Goal: Task Accomplishment & Management: Manage account settings

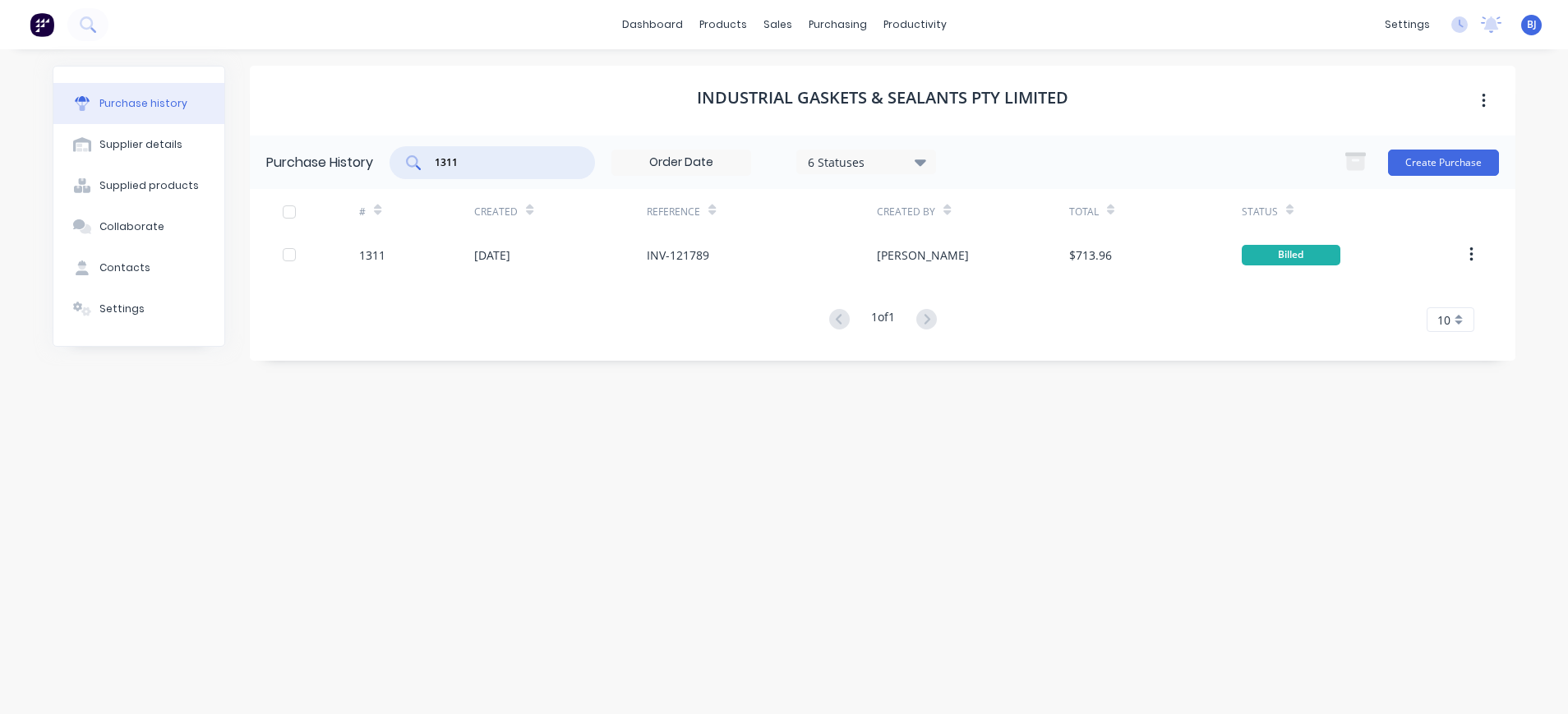
click at [463, 161] on input "1311" at bounding box center [502, 163] width 137 height 16
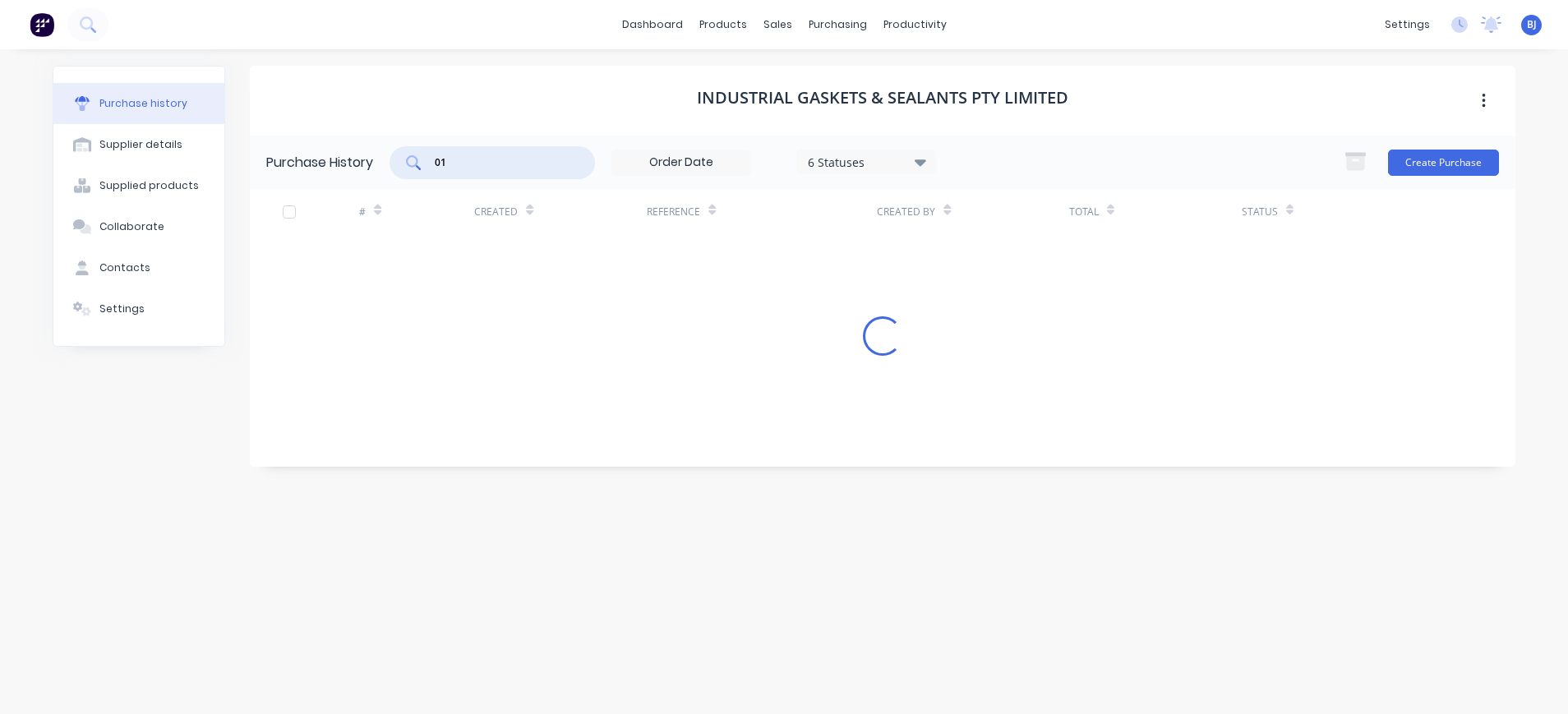
type input "0"
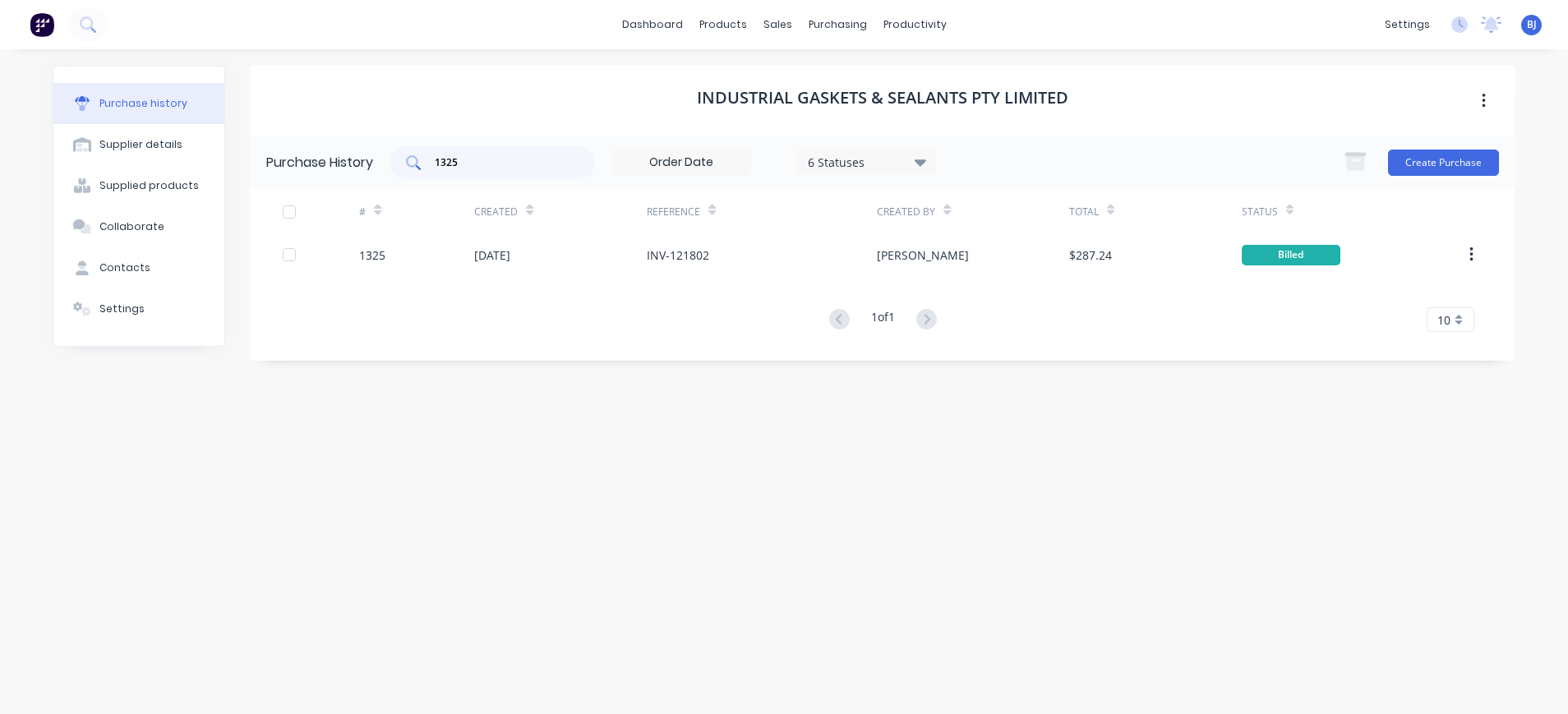
click at [527, 167] on input "1325" at bounding box center [502, 163] width 137 height 16
drag, startPoint x: 396, startPoint y: 174, endPoint x: 376, endPoint y: 172, distance: 20.1
click at [376, 172] on div "Purchase History 1325 6 Statuses 6 Statuses Create Purchase" at bounding box center [883, 163] width 1266 height 54
type input "1333"
drag, startPoint x: 826, startPoint y: 15, endPoint x: 846, endPoint y: 46, distance: 36.9
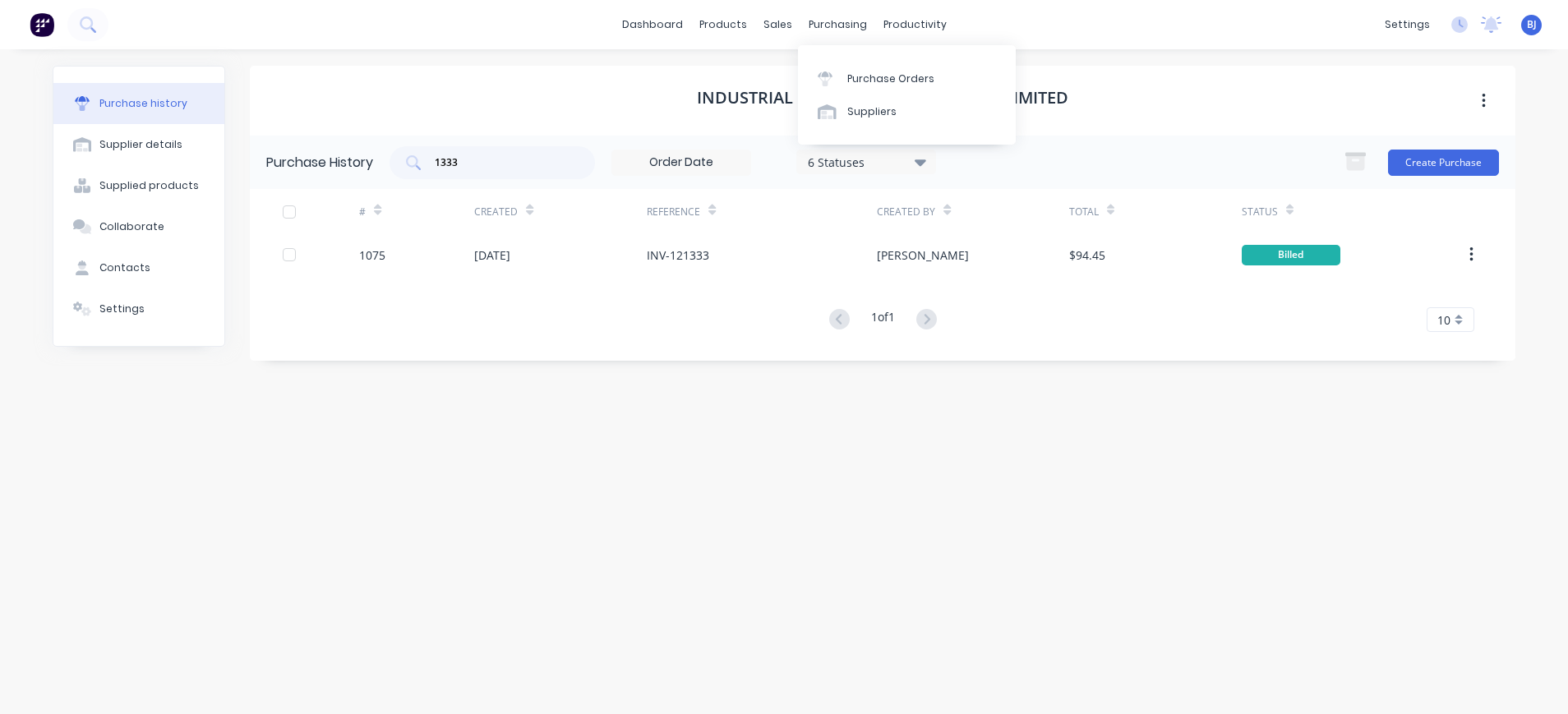
click at [826, 17] on div "purchasing" at bounding box center [839, 25] width 75 height 25
click at [864, 73] on div "Purchase Orders" at bounding box center [890, 79] width 87 height 15
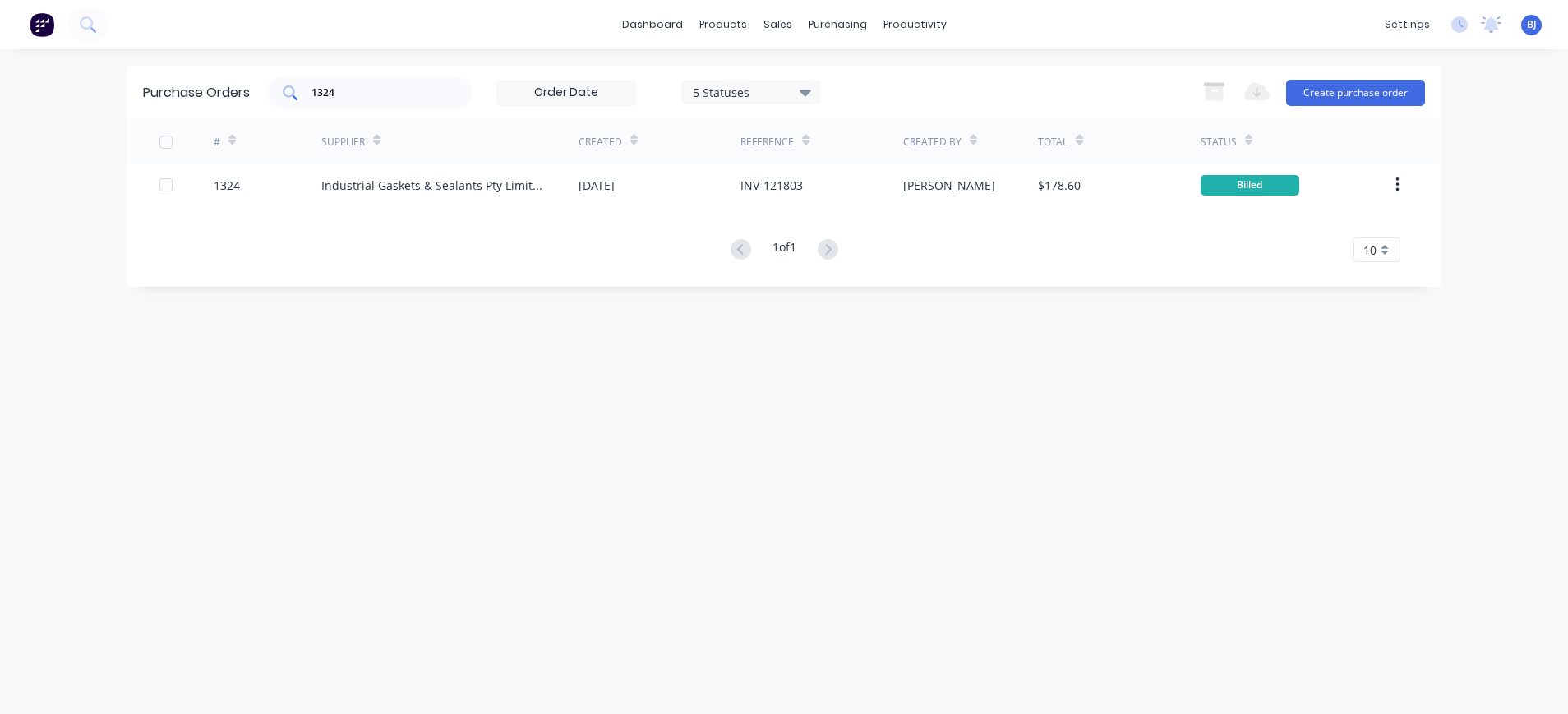
click at [367, 90] on input "1324" at bounding box center [378, 93] width 137 height 16
drag, startPoint x: 367, startPoint y: 90, endPoint x: 203, endPoint y: 83, distance: 164.1
click at [230, 89] on div "Purchase Orders 1324 5 Statuses 5 Statuses Export to Excel (XLSX) Create purcha…" at bounding box center [784, 93] width 1315 height 54
type input "1333"
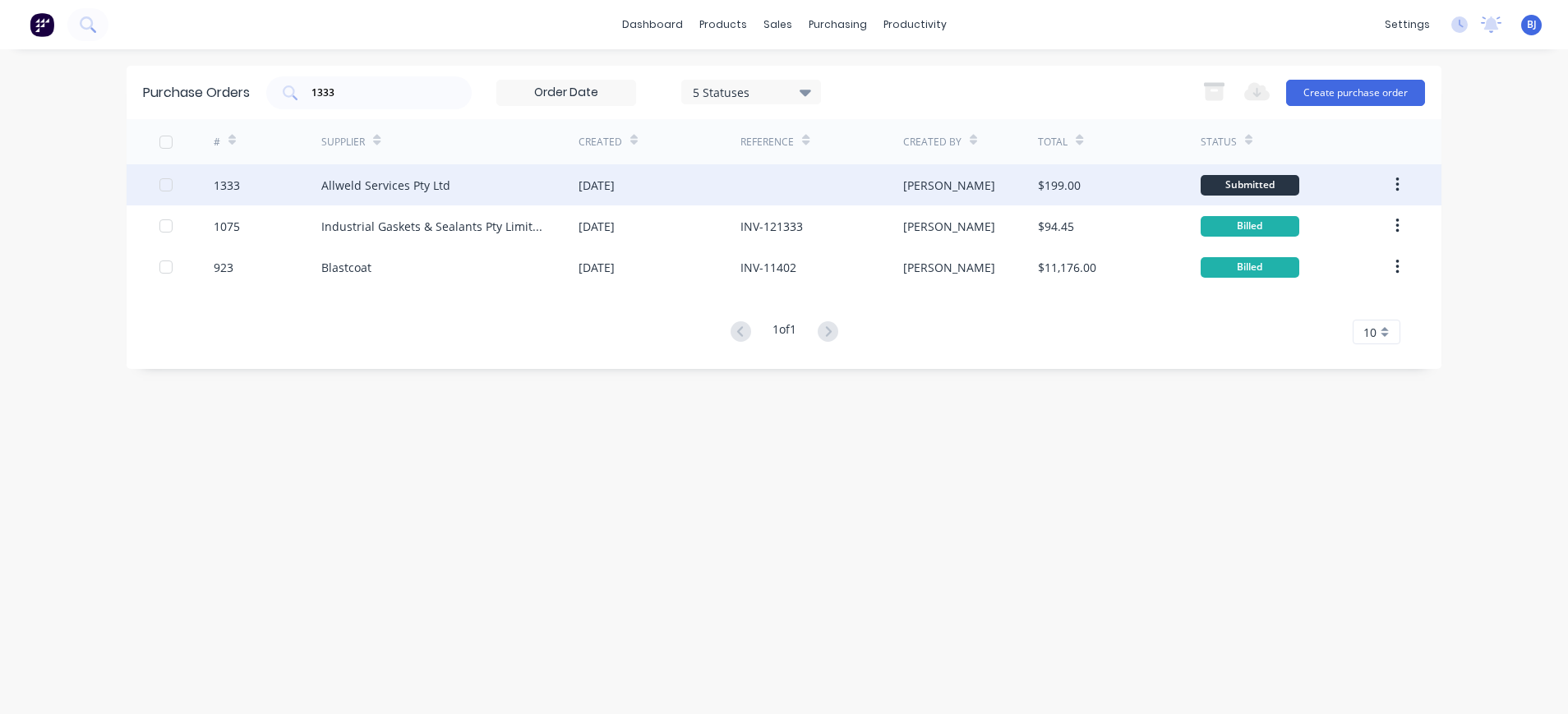
click at [322, 187] on div "Allweld Services Pty Ltd" at bounding box center [386, 185] width 129 height 17
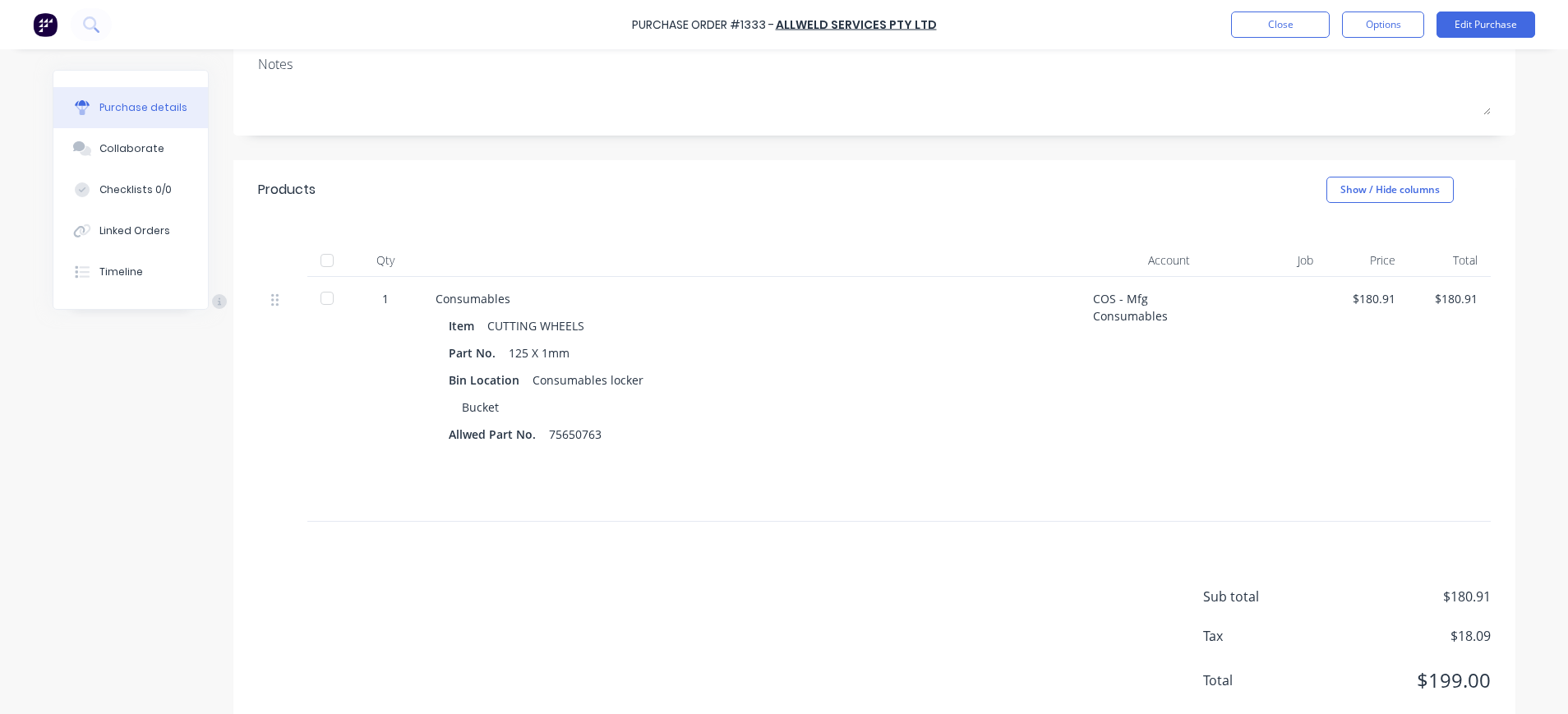
scroll to position [265, 0]
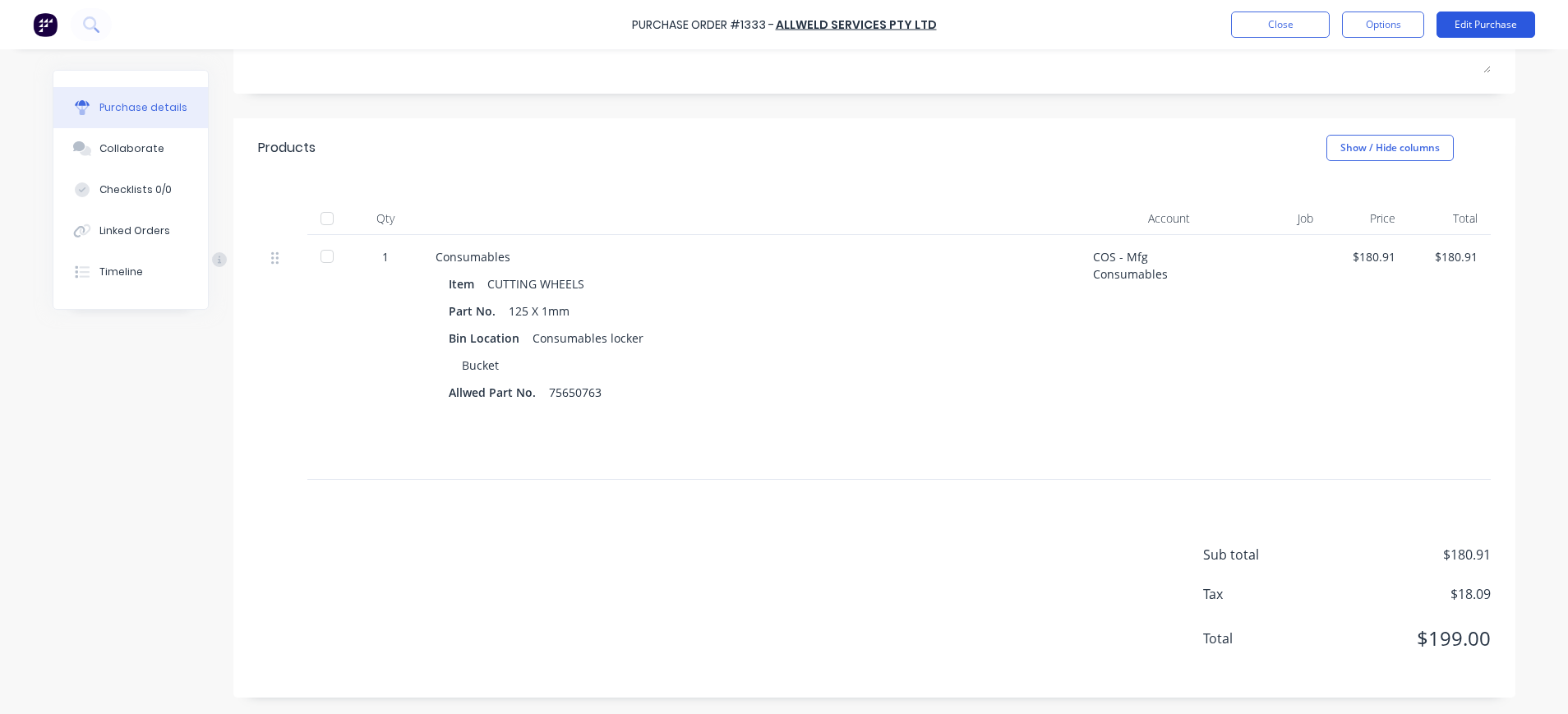
click at [1472, 17] on button "Edit Purchase" at bounding box center [1486, 24] width 98 height 26
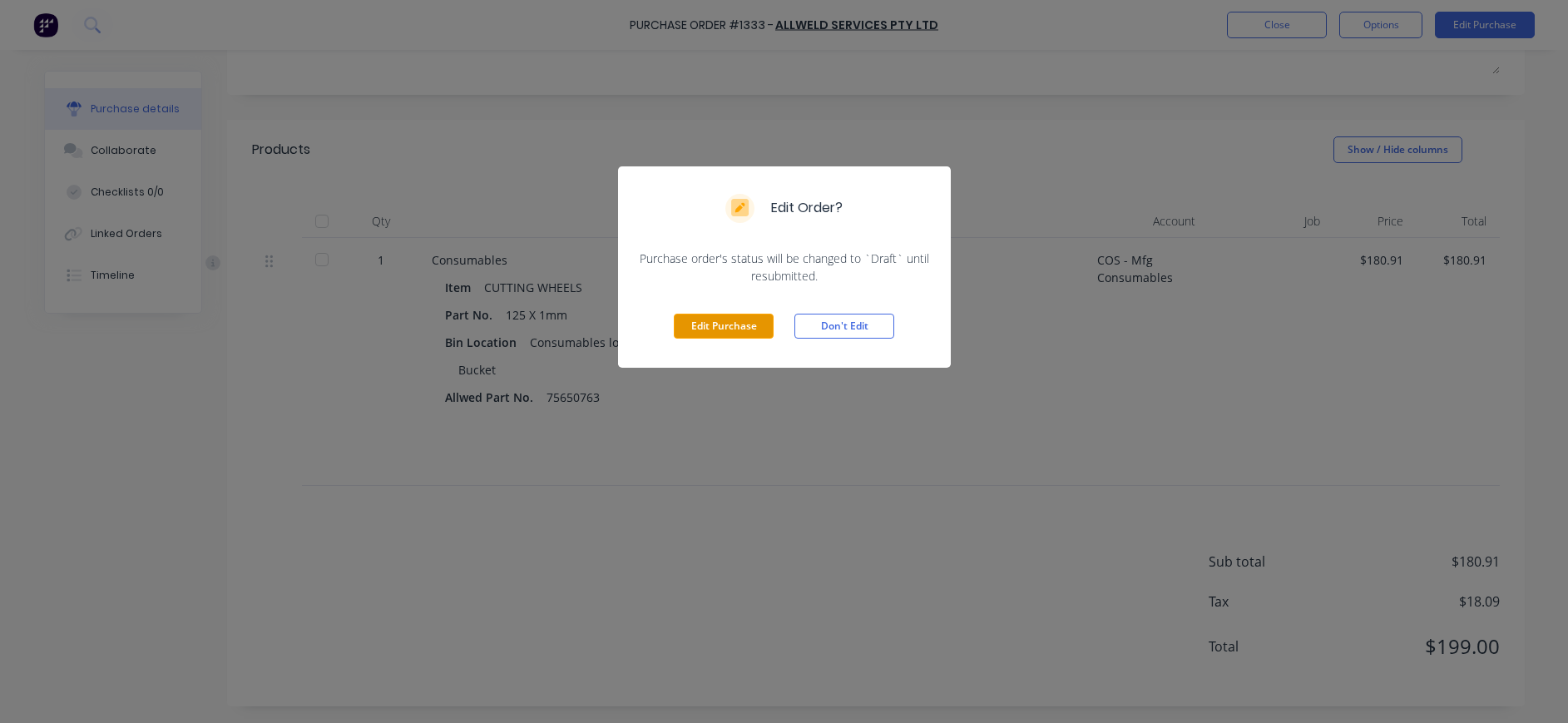
click at [759, 328] on button "Edit Purchase" at bounding box center [724, 327] width 100 height 25
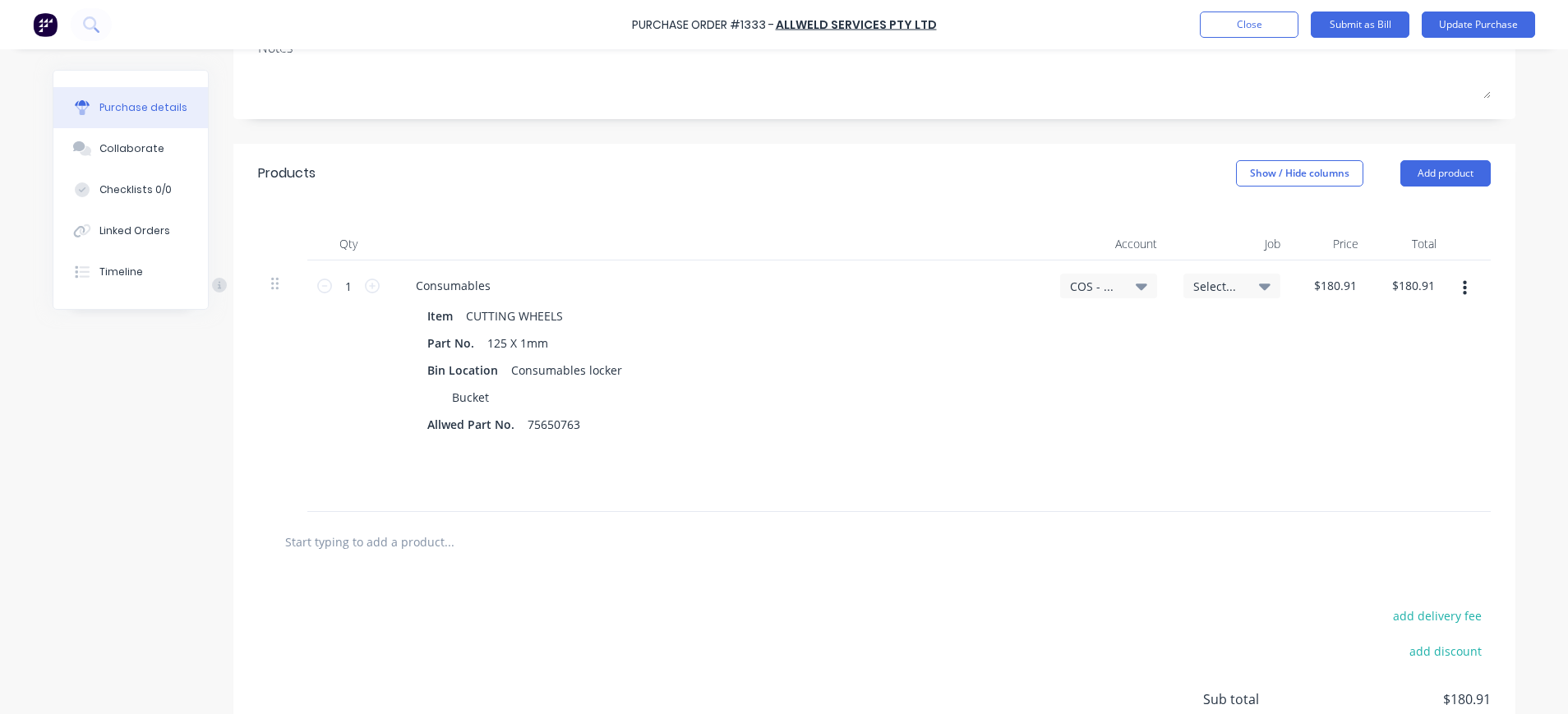
click at [410, 526] on input "text" at bounding box center [449, 542] width 329 height 33
type input "43740111"
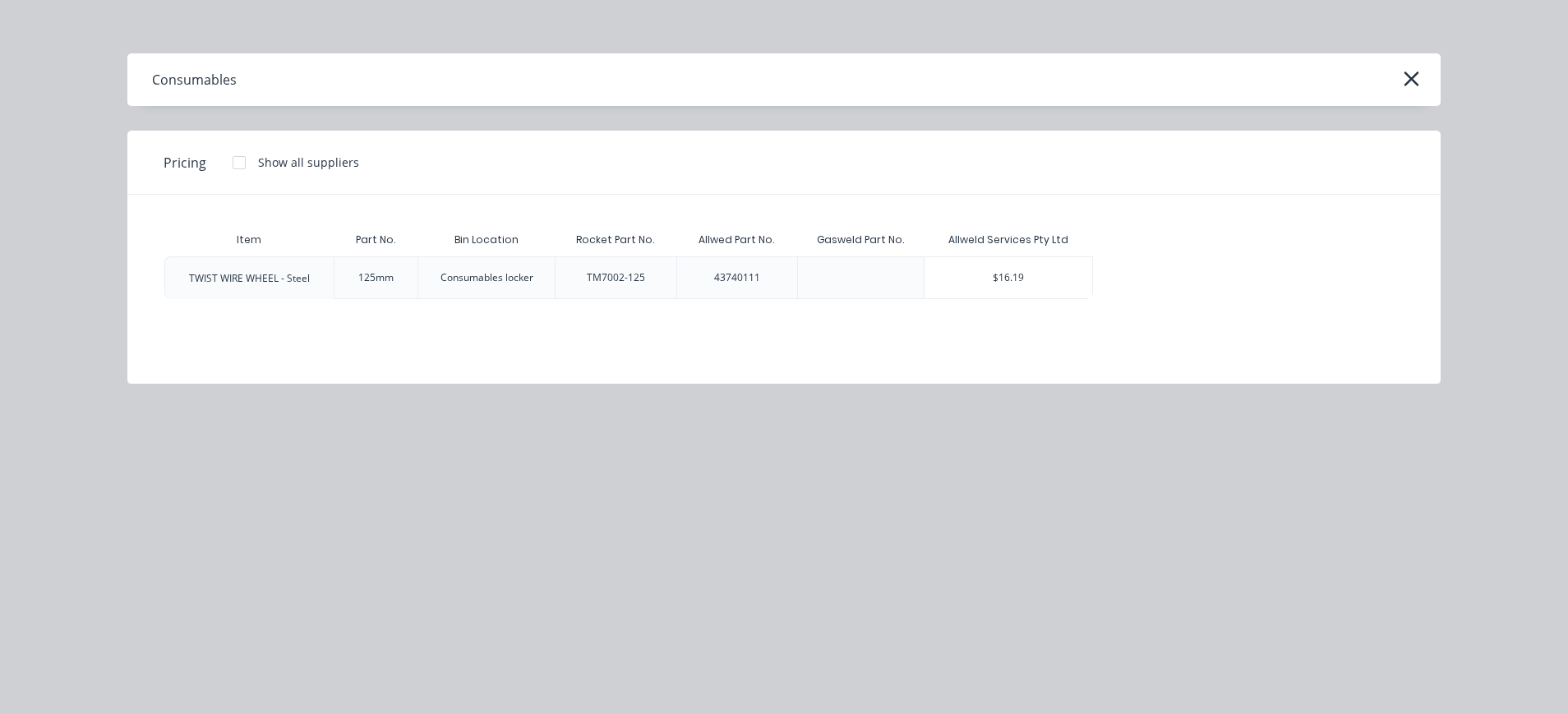
click at [251, 272] on div "TWIST WIRE WHEEL - Steel" at bounding box center [249, 278] width 121 height 15
click at [1411, 74] on icon "button" at bounding box center [1412, 79] width 17 height 23
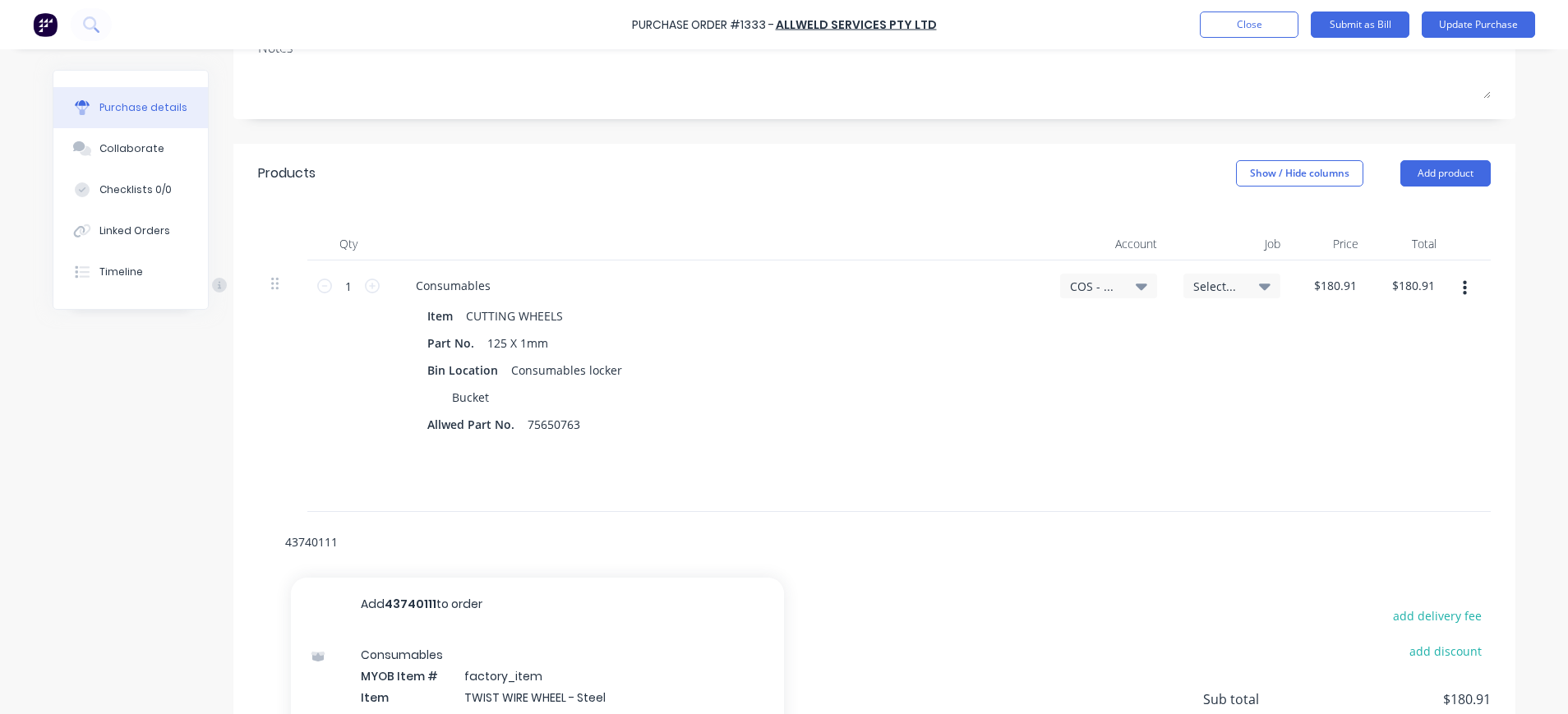
drag, startPoint x: 333, startPoint y: 537, endPoint x: 267, endPoint y: 534, distance: 66.1
click at [271, 534] on div "43740111 Add 43740111 to order Consumables MYOB Item # factory_item Item TWIST …" at bounding box center [518, 542] width 493 height 33
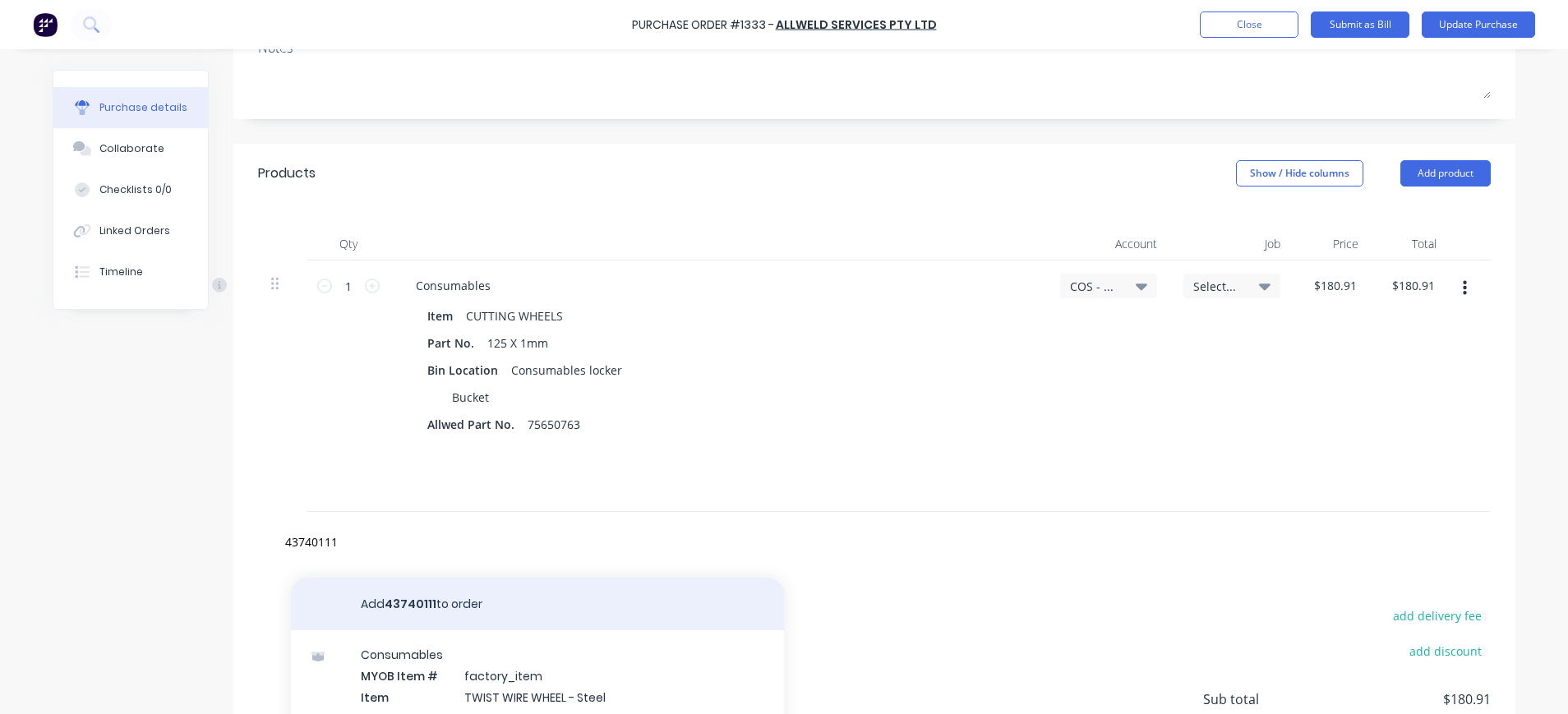
click at [435, 602] on button "Add 43740111 to order" at bounding box center [538, 603] width 493 height 53
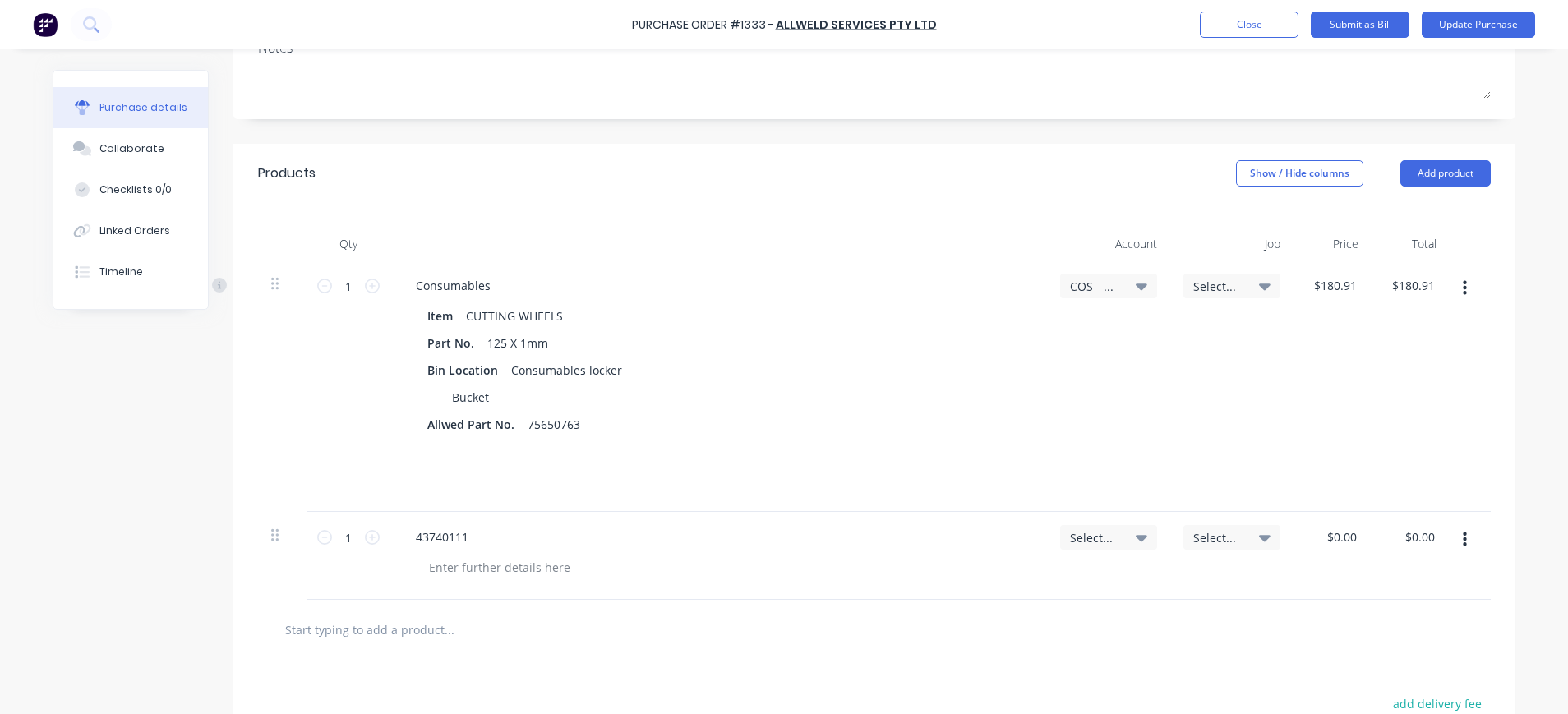
click at [1071, 535] on span "Select..." at bounding box center [1094, 537] width 49 height 17
click at [1092, 585] on input at bounding box center [1055, 586] width 168 height 33
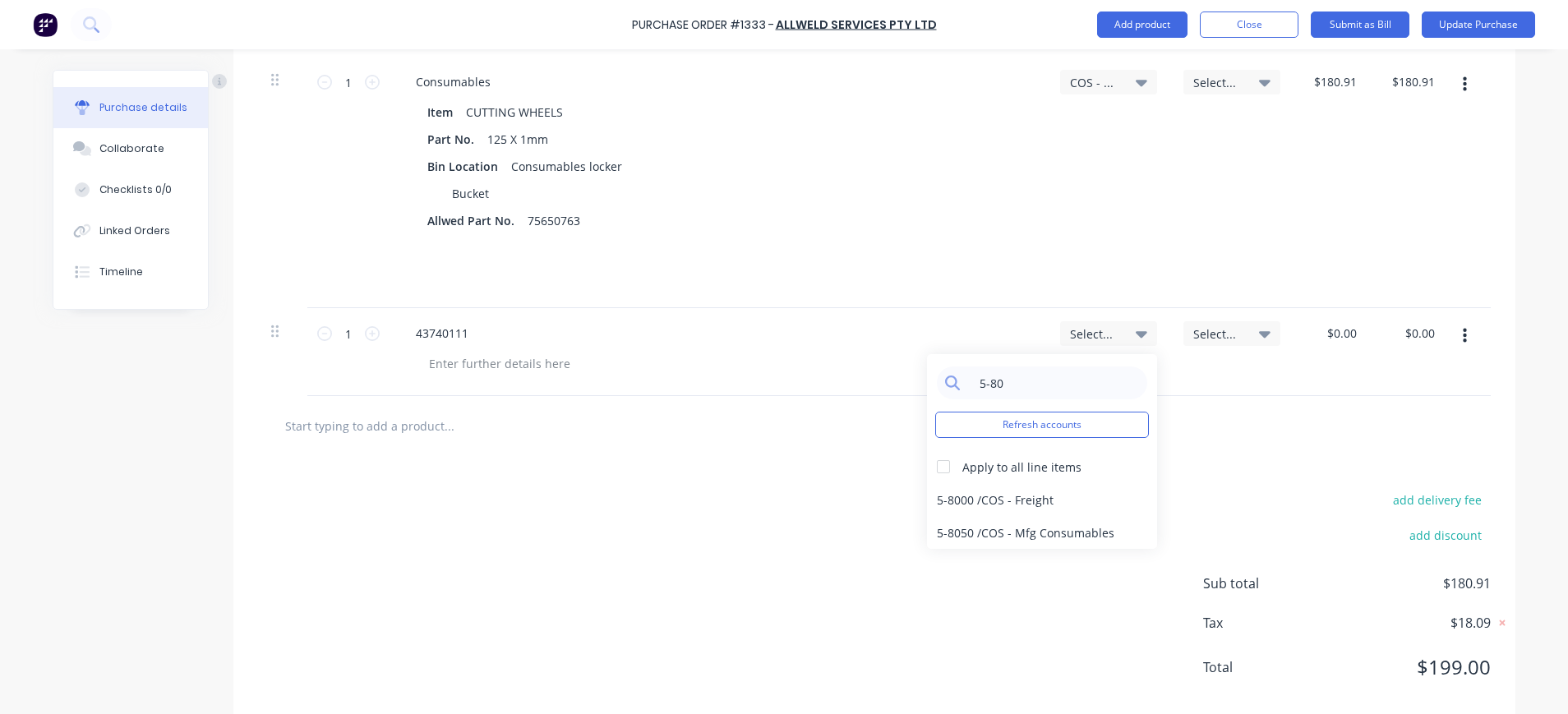
scroll to position [497, 0]
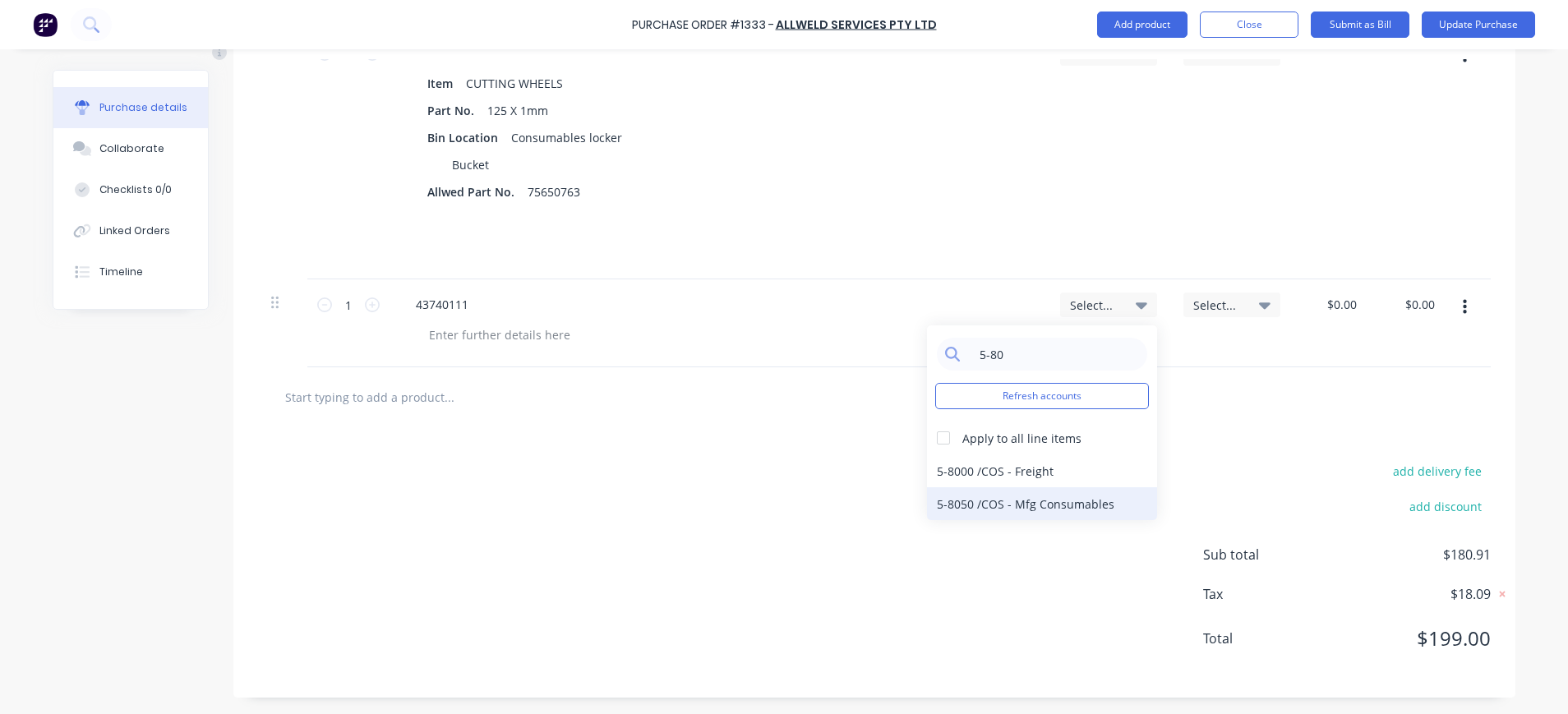
type input "5-80"
click at [1014, 497] on div "5-8050 / COS - Mfg Consumables" at bounding box center [1041, 503] width 230 height 33
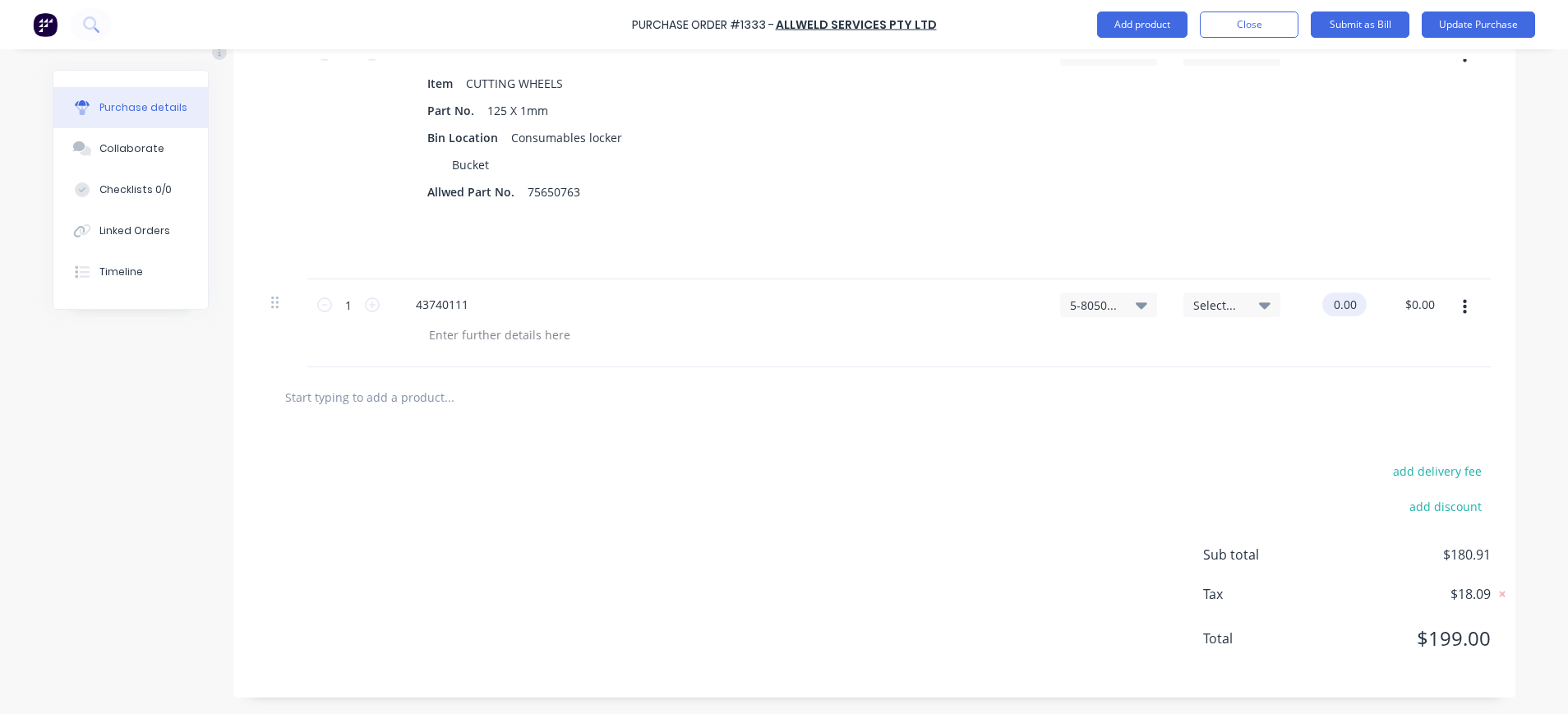
click at [1317, 306] on div "0.00 $0.00" at bounding box center [1332, 323] width 78 height 88
drag, startPoint x: 1322, startPoint y: 307, endPoint x: 1353, endPoint y: 308, distance: 31.0
click at [1353, 308] on div "0.00 0.00" at bounding box center [1348, 304] width 38 height 24
type input "$16.19"
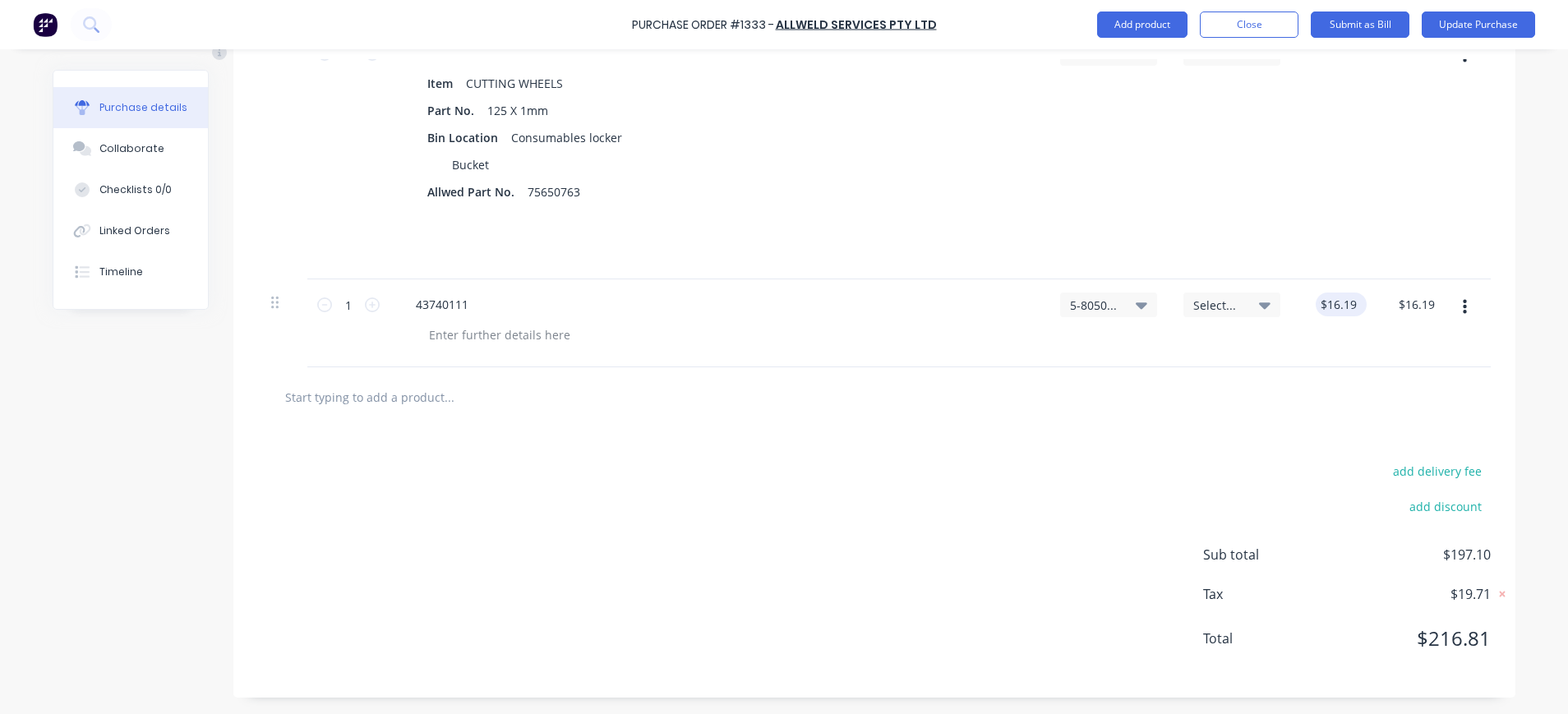
click at [1353, 311] on div "$16.19 $16.19" at bounding box center [1341, 304] width 51 height 24
click at [414, 309] on div "43740111" at bounding box center [443, 304] width 79 height 24
click at [516, 330] on div at bounding box center [500, 334] width 168 height 24
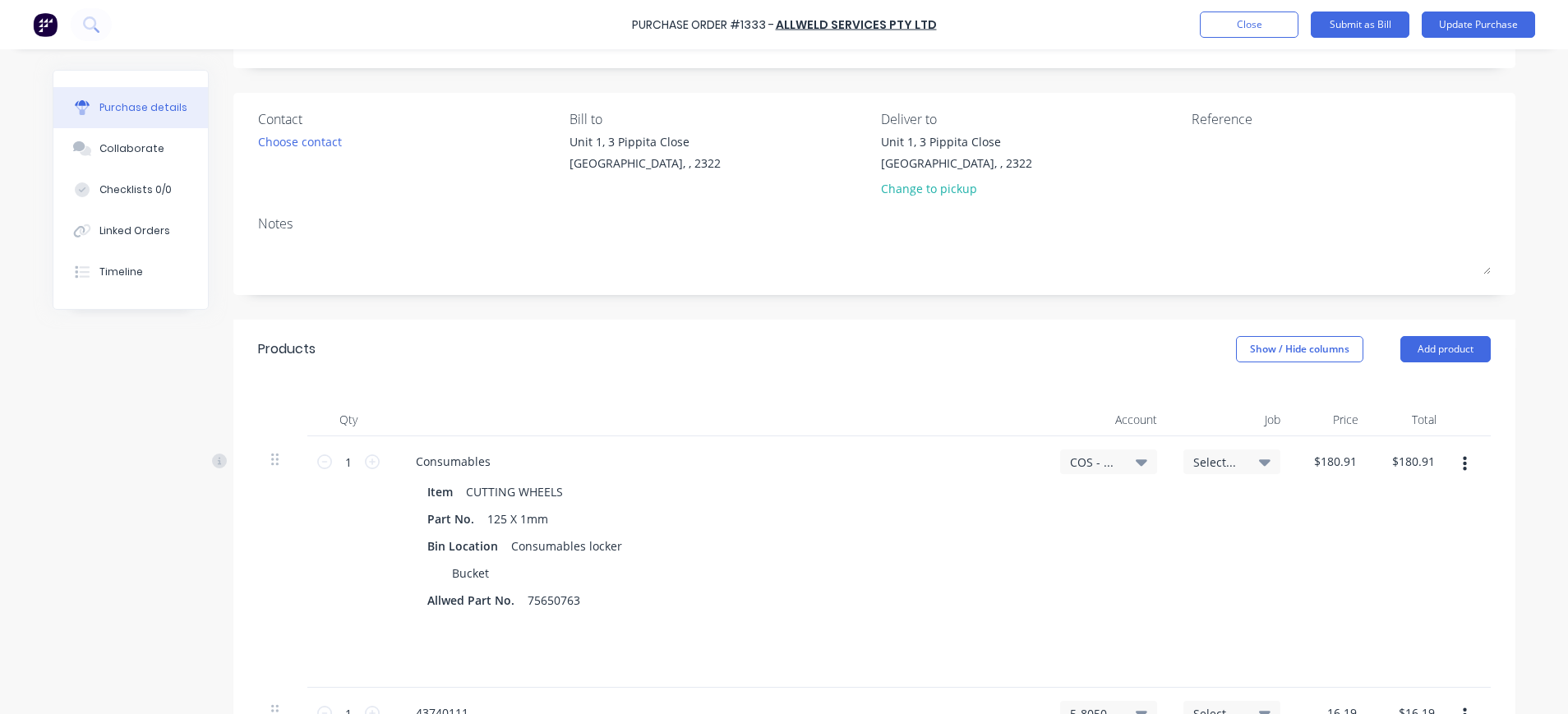
scroll to position [0, 0]
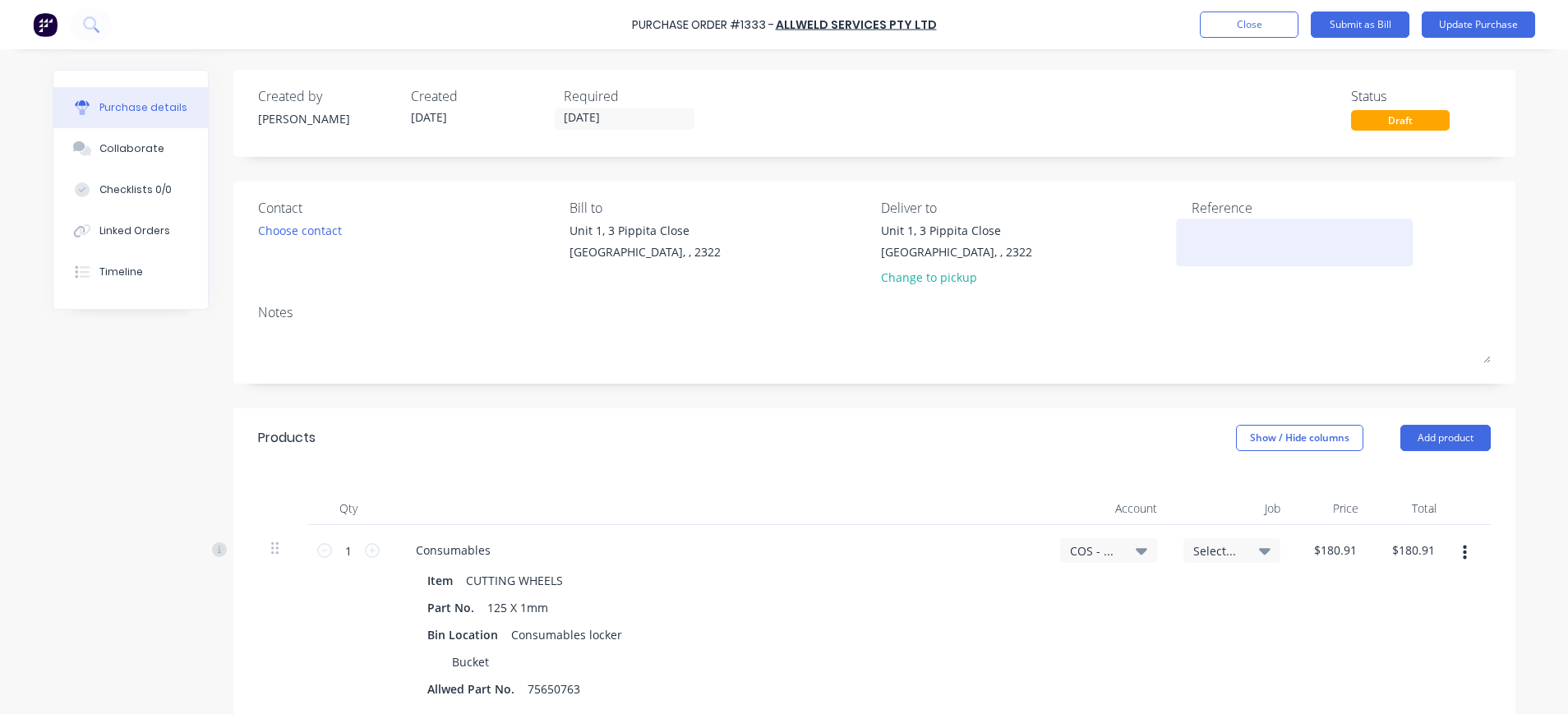
type input "$16.19"
drag, startPoint x: 1223, startPoint y: 239, endPoint x: 1208, endPoint y: 240, distance: 15.0
click at [1208, 240] on textarea at bounding box center [1294, 239] width 206 height 37
type textarea "968324"
type textarea "x"
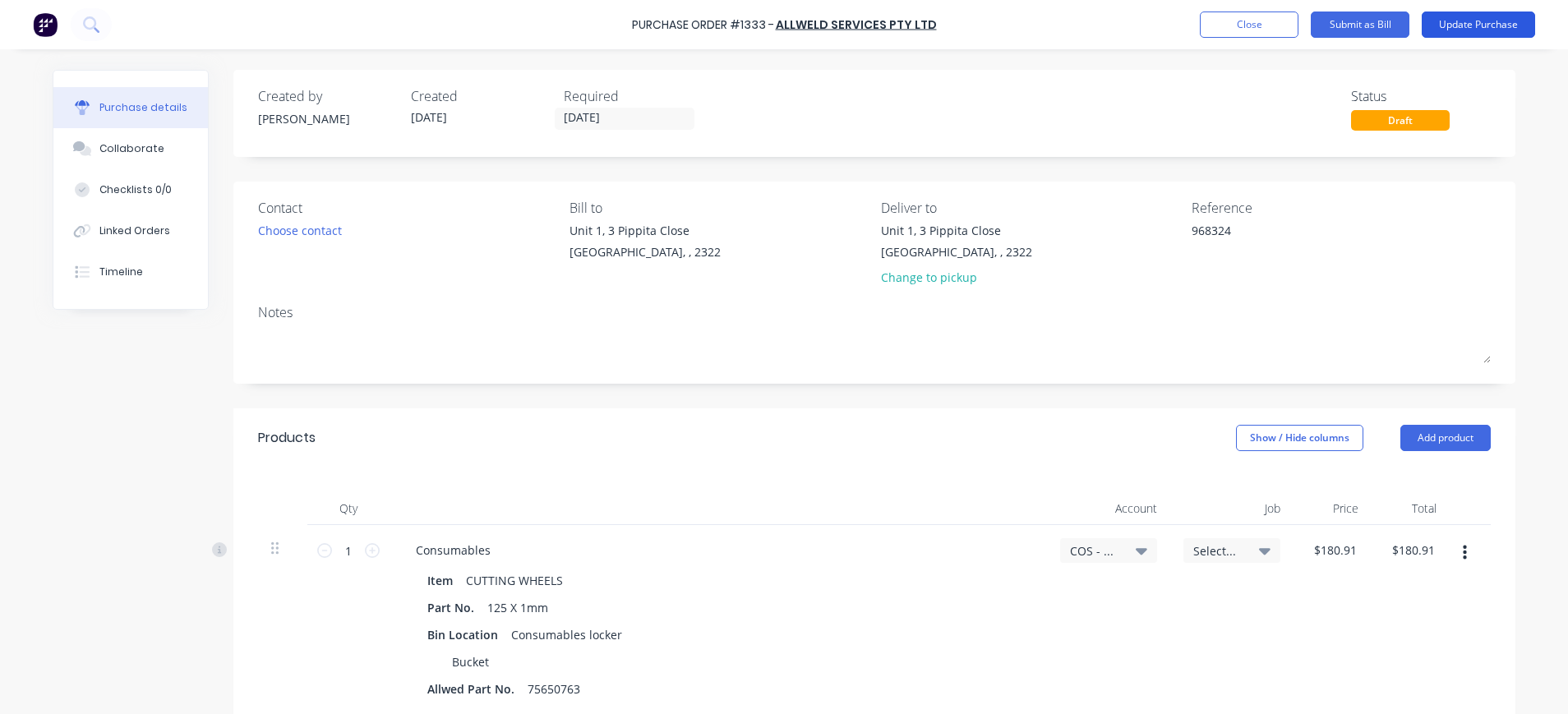
type textarea "968324"
click at [1476, 26] on button "Update Purchase" at bounding box center [1479, 24] width 114 height 26
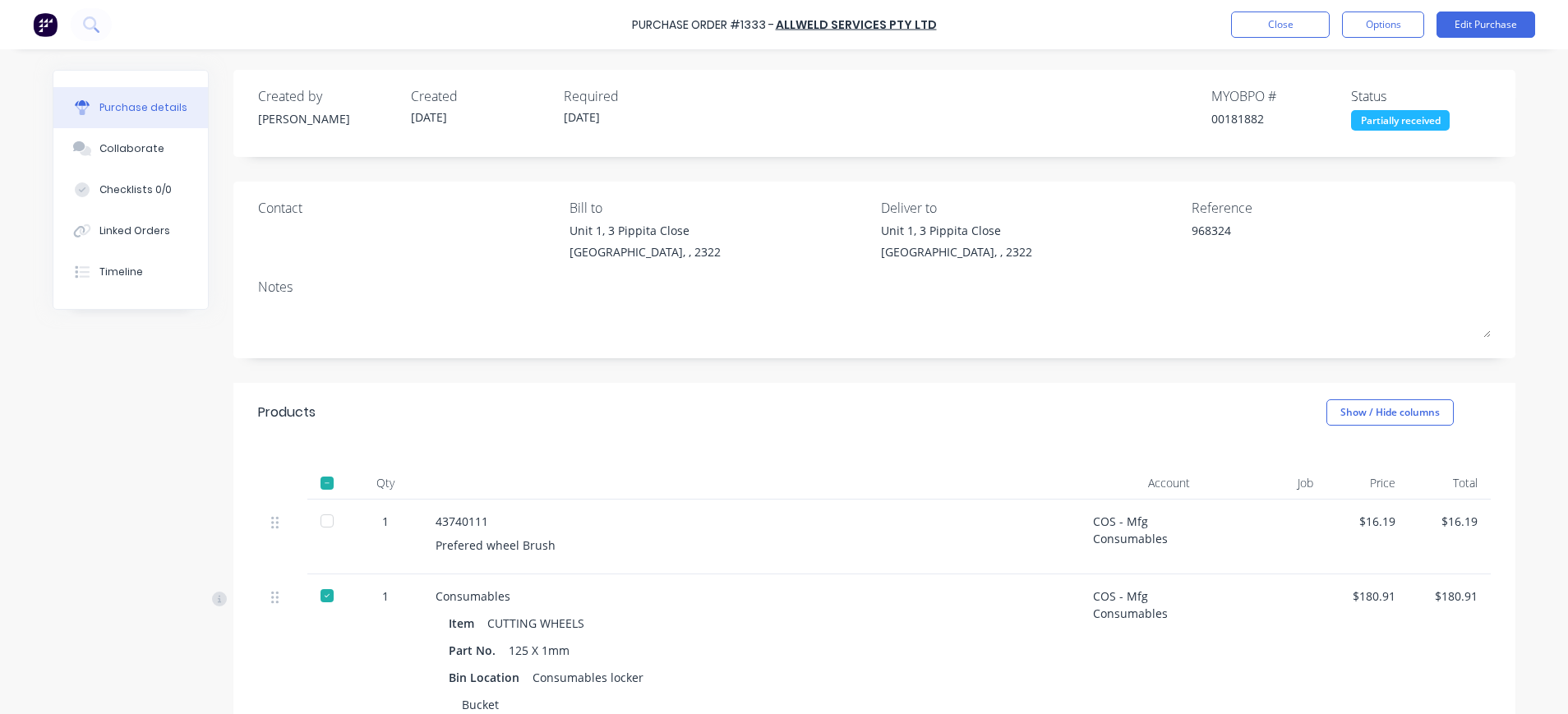
drag, startPoint x: 311, startPoint y: 518, endPoint x: 328, endPoint y: 521, distance: 17.3
click at [317, 521] on div at bounding box center [327, 521] width 33 height 33
click at [1391, 23] on button "Options" at bounding box center [1384, 24] width 82 height 26
click at [1343, 96] on div "Convert to Bill" at bounding box center [1346, 99] width 127 height 24
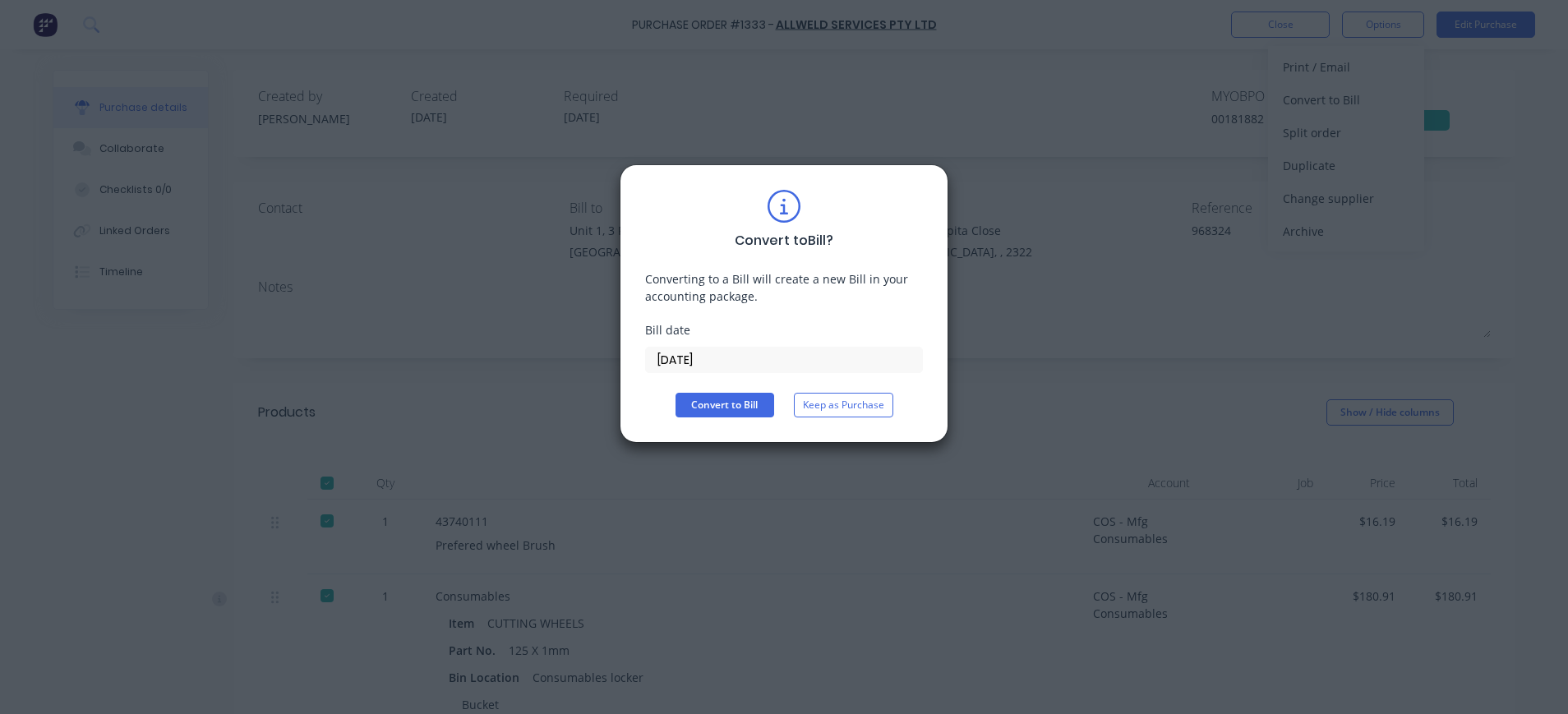
click at [711, 371] on input "[DATE]" at bounding box center [784, 360] width 276 height 25
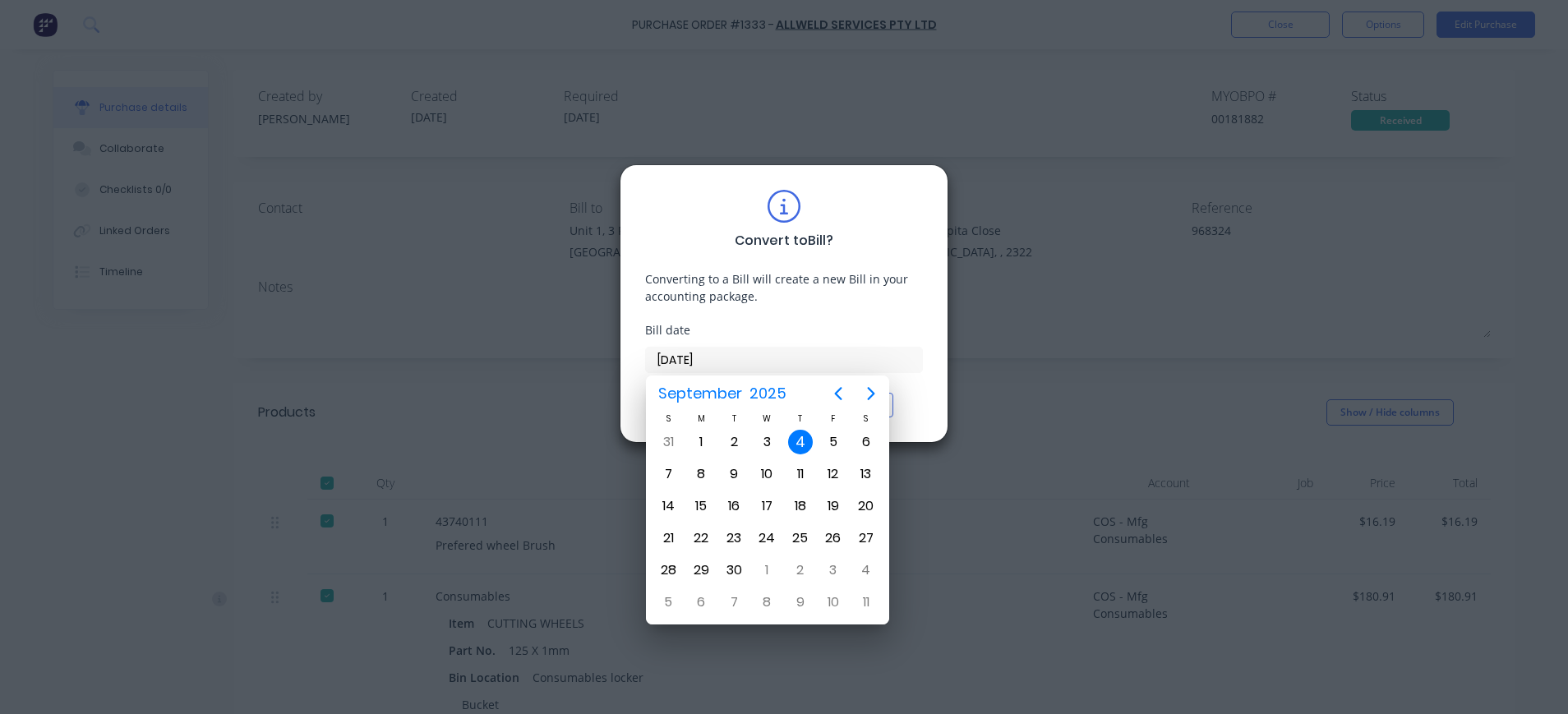
click at [793, 437] on div "4" at bounding box center [801, 442] width 25 height 25
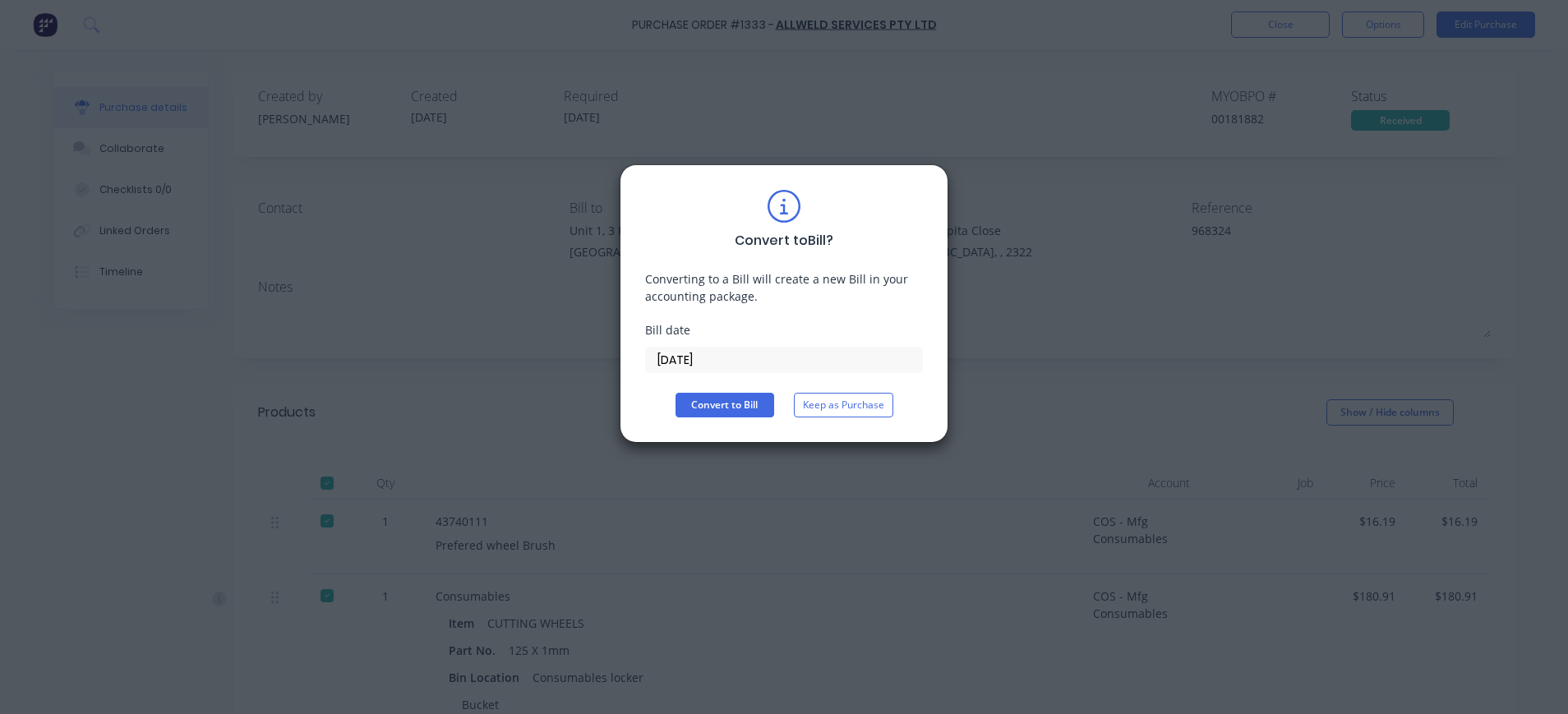
click at [759, 416] on button "Convert to Bill" at bounding box center [725, 406] width 98 height 25
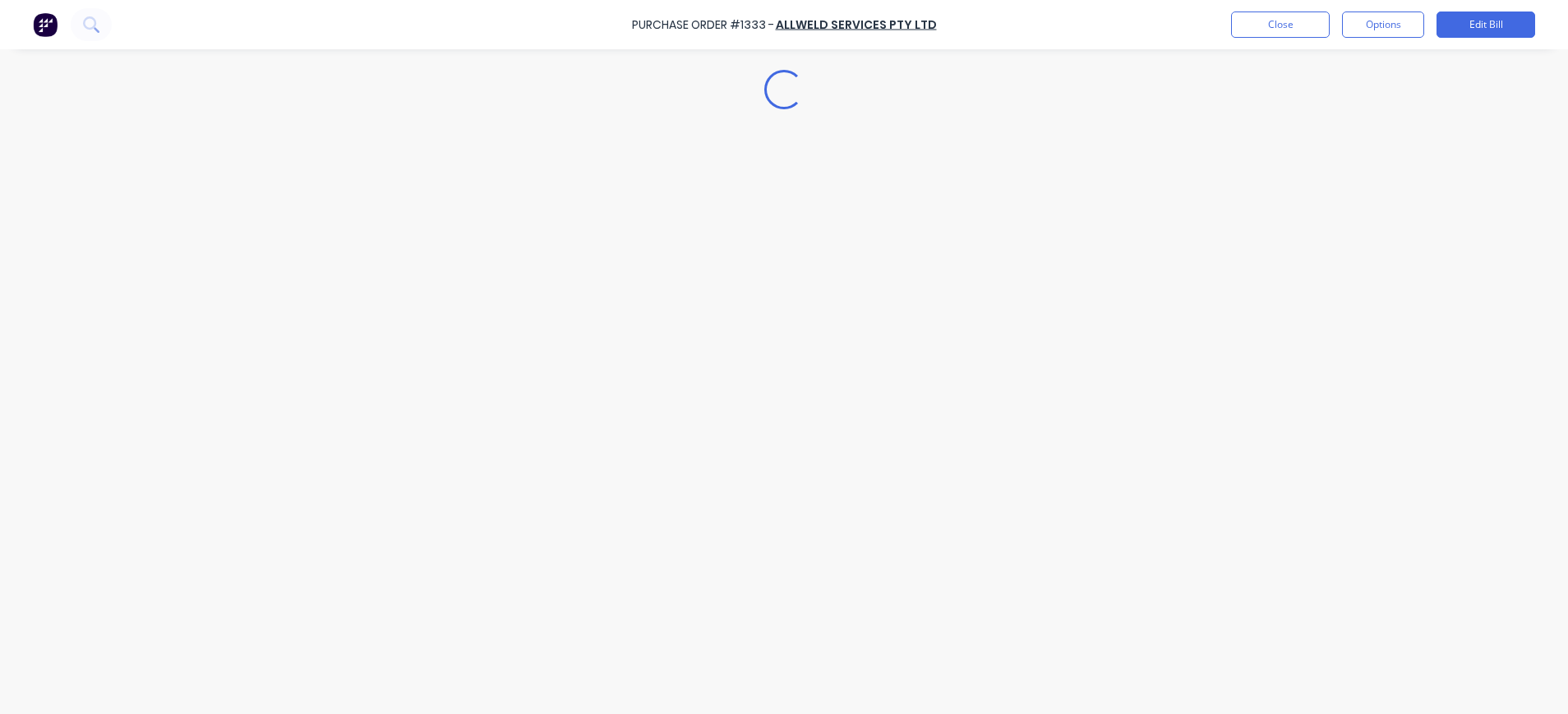
type textarea "x"
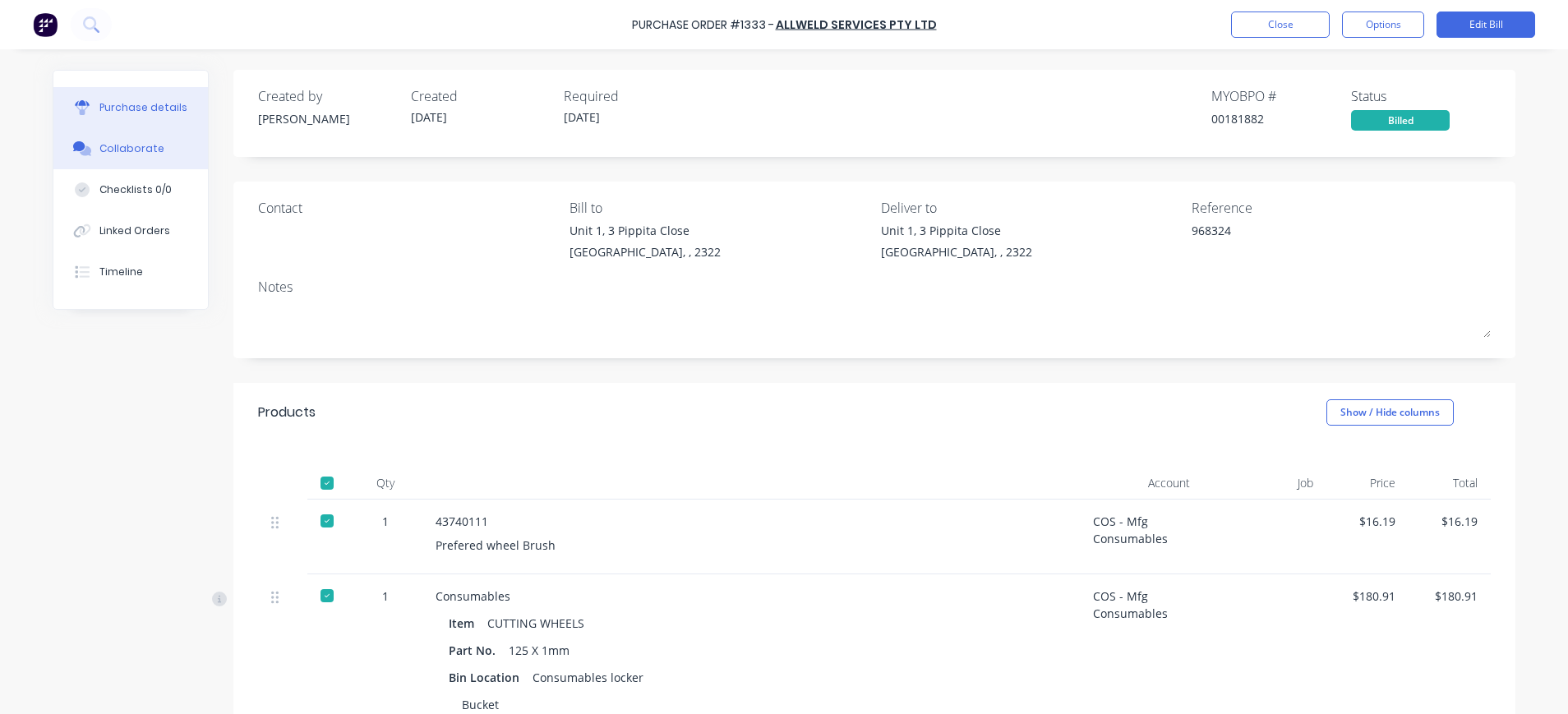
click at [139, 138] on button "Collaborate" at bounding box center [131, 148] width 155 height 41
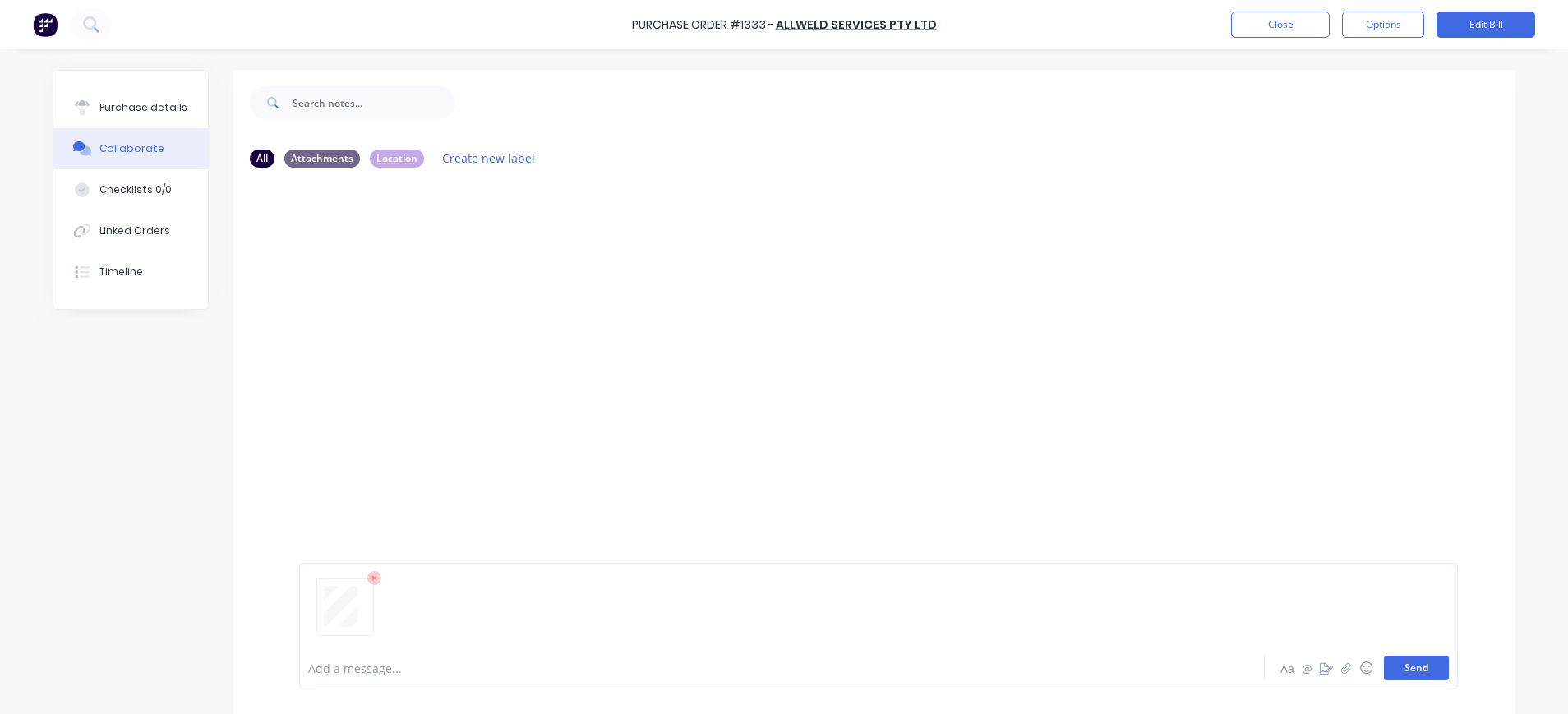
click at [1402, 671] on button "Send" at bounding box center [1416, 668] width 65 height 25
click at [1266, 21] on button "Close" at bounding box center [1280, 24] width 98 height 26
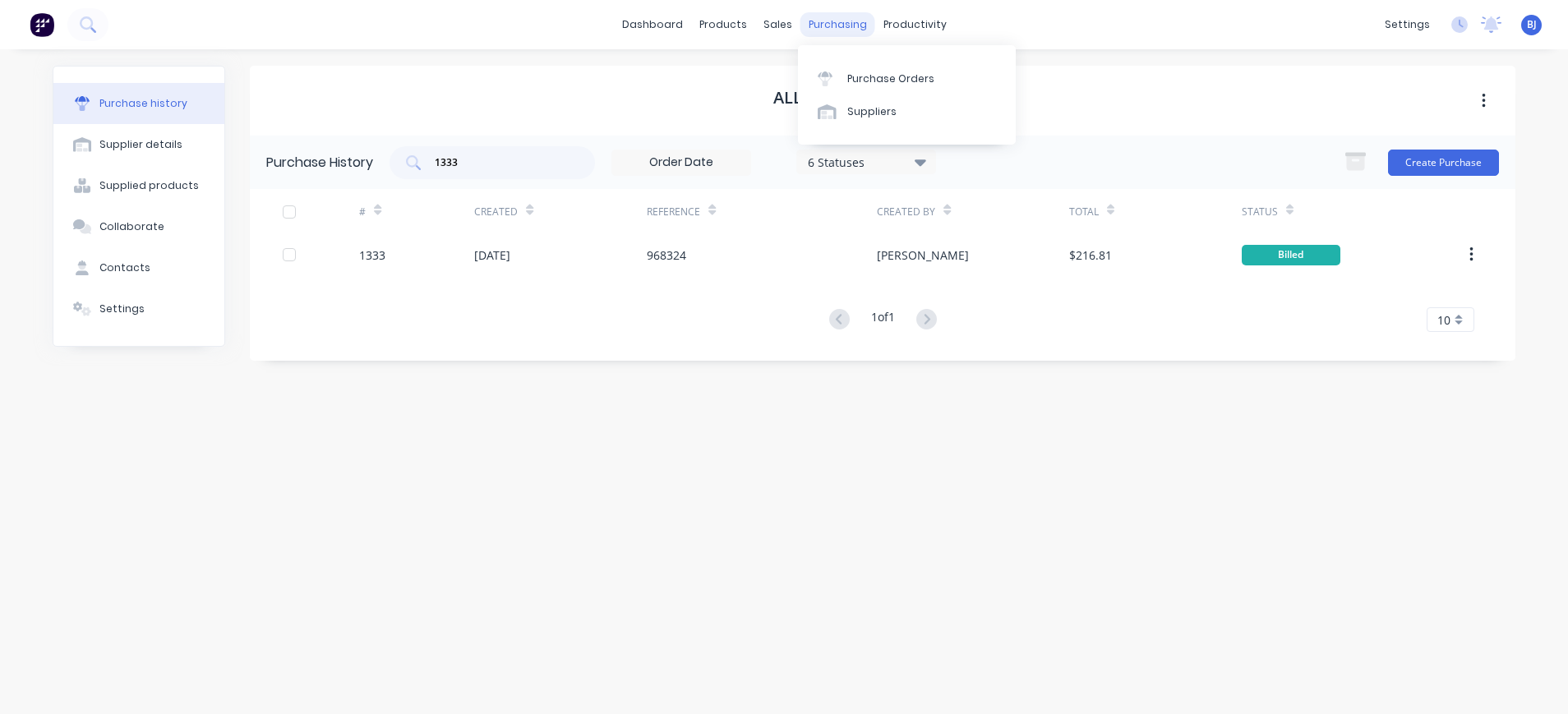
click at [839, 29] on div "purchasing" at bounding box center [839, 25] width 75 height 25
drag, startPoint x: 839, startPoint y: 29, endPoint x: 847, endPoint y: 79, distance: 50.6
click at [847, 79] on div "Purchase Orders" at bounding box center [890, 79] width 87 height 15
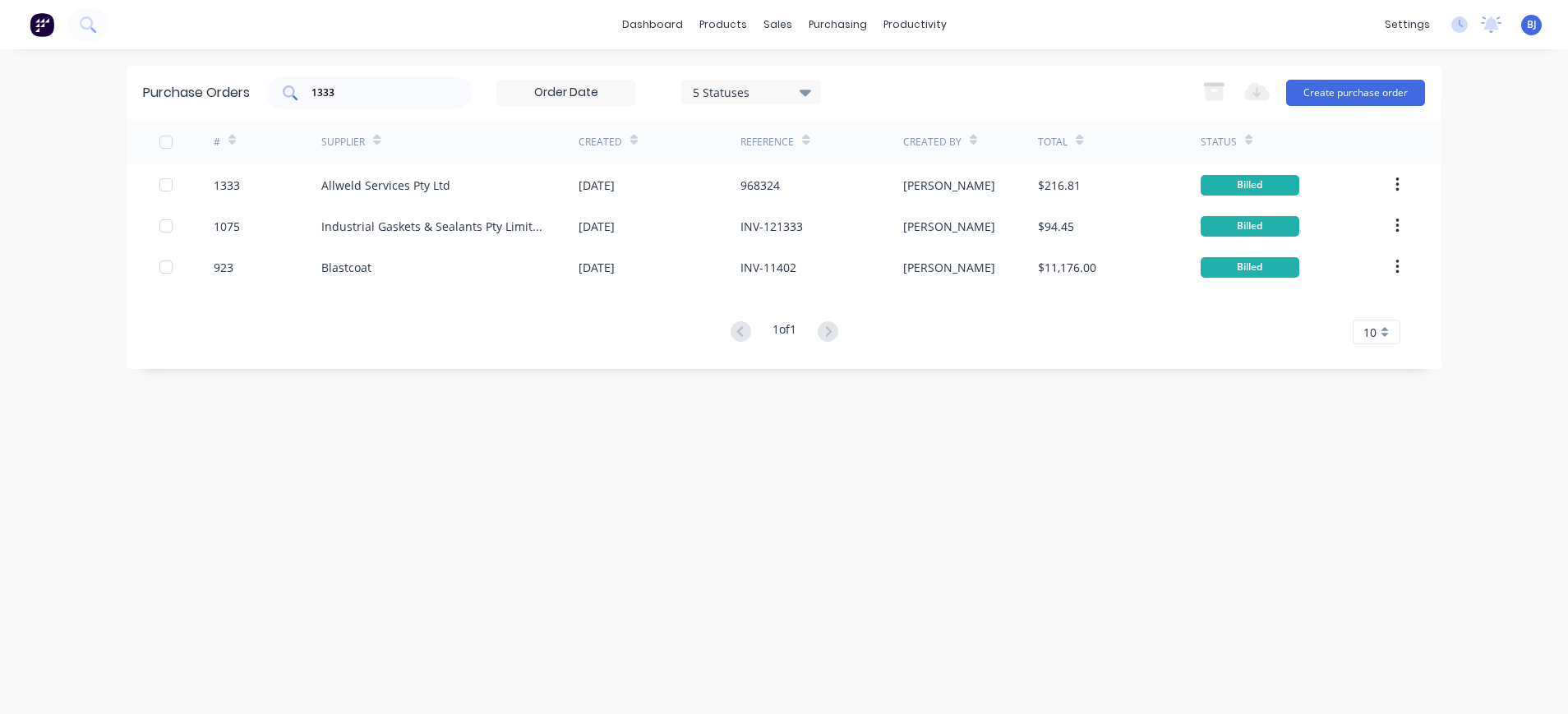
click at [344, 102] on div "1333" at bounding box center [369, 93] width 206 height 33
drag, startPoint x: 327, startPoint y: 100, endPoint x: 283, endPoint y: 97, distance: 44.1
click at [283, 97] on div "1333" at bounding box center [369, 93] width 206 height 33
drag, startPoint x: 361, startPoint y: 96, endPoint x: 268, endPoint y: 96, distance: 93.0
click at [268, 96] on div "1333 5 Statuses 5 Statuses" at bounding box center [544, 93] width 555 height 33
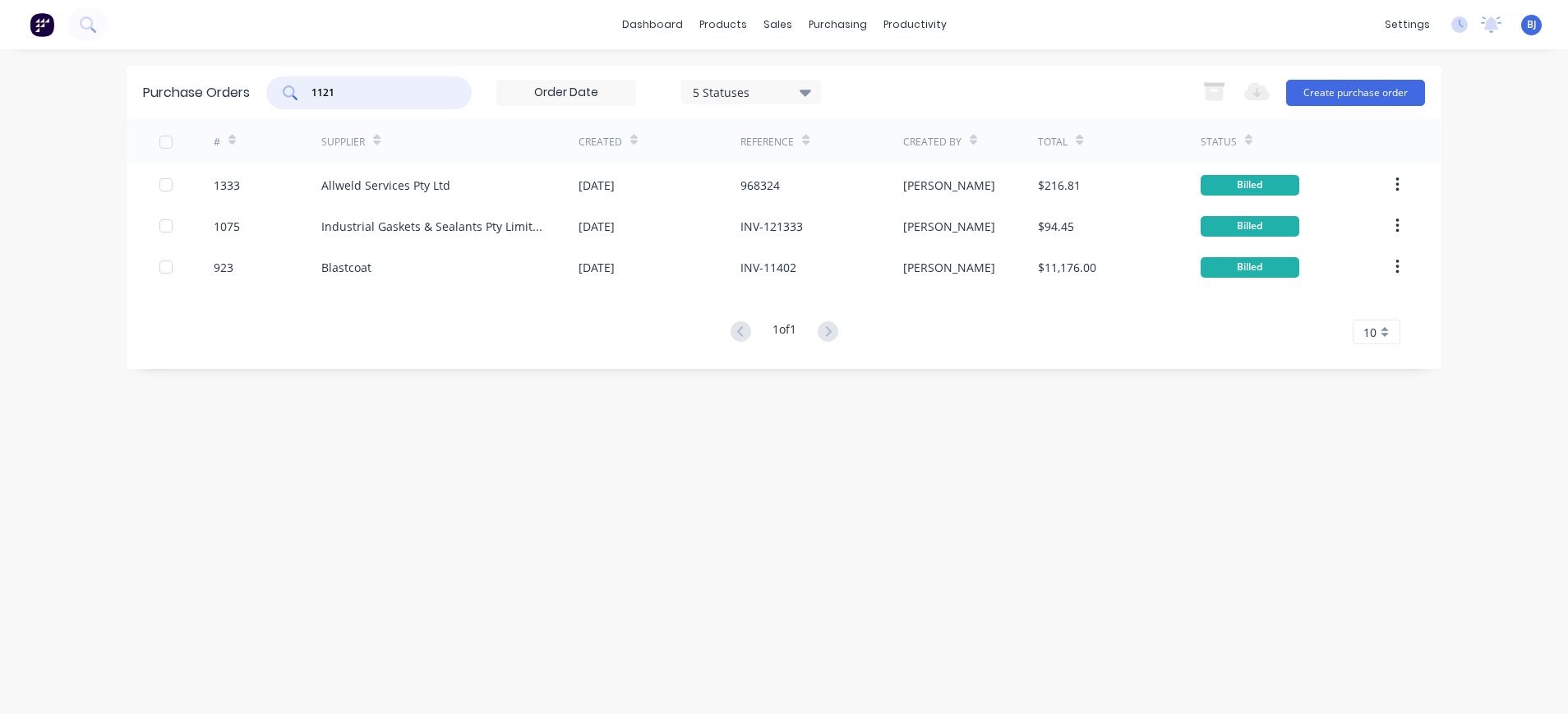
type input "1121"
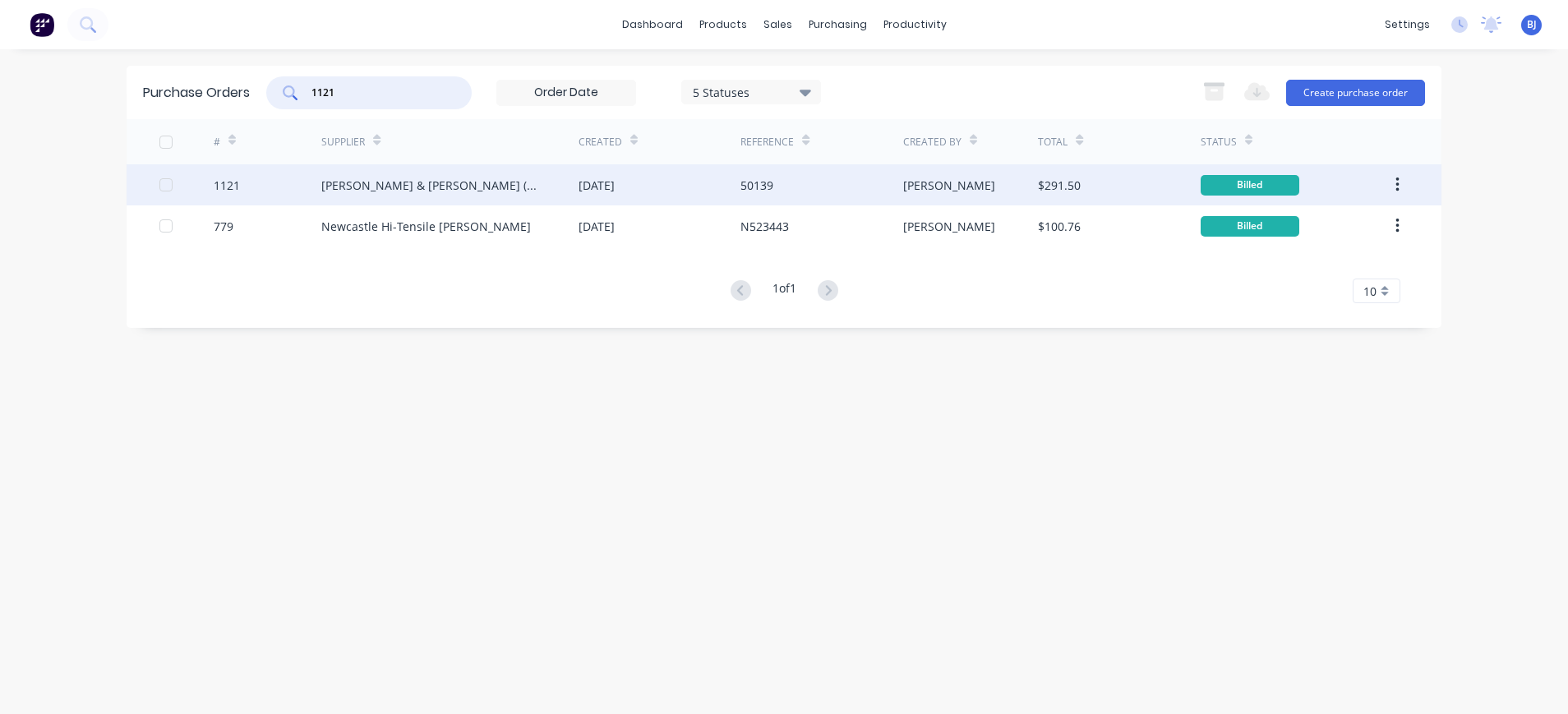
click at [384, 188] on div "[PERSON_NAME] & [PERSON_NAME] (N’CLE) Pty Ltd" at bounding box center [434, 185] width 224 height 17
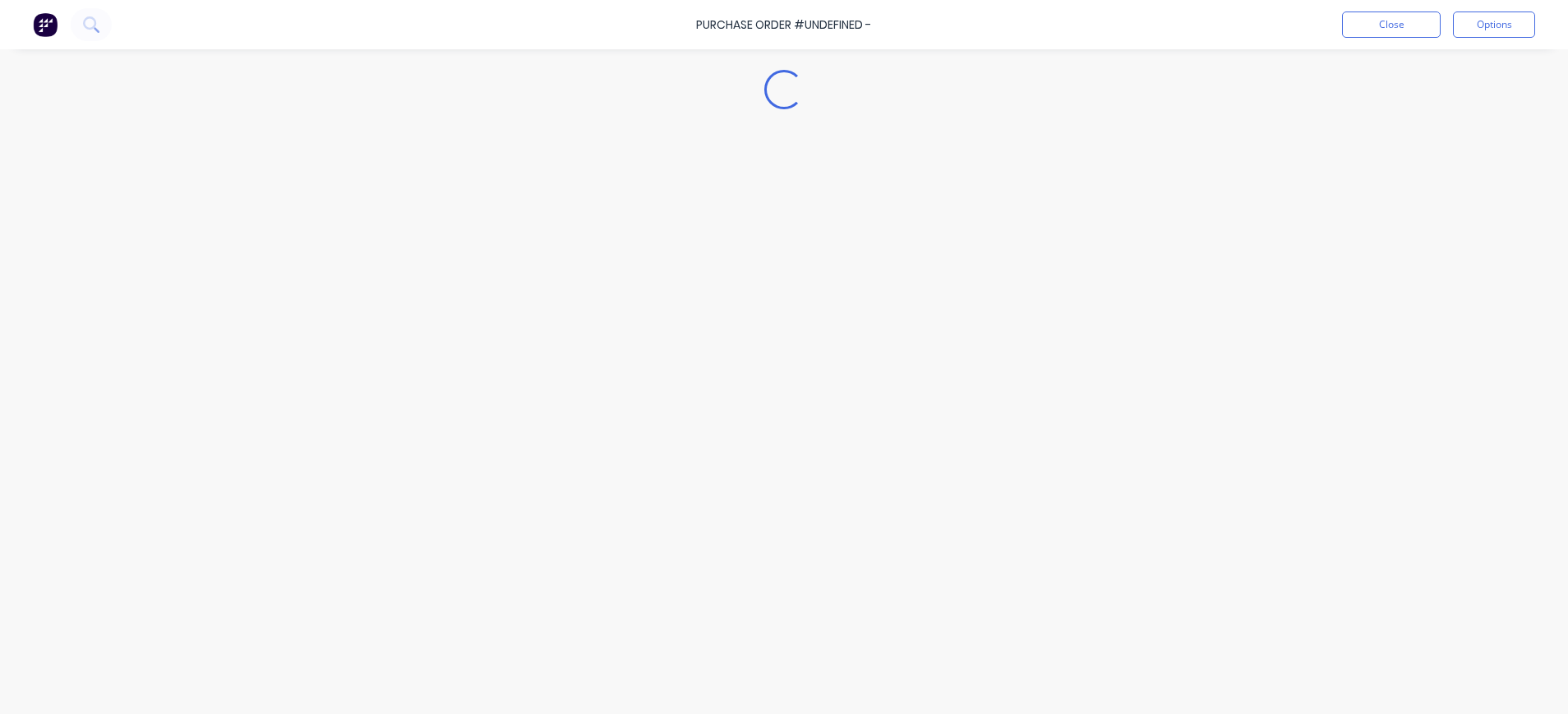
type textarea "x"
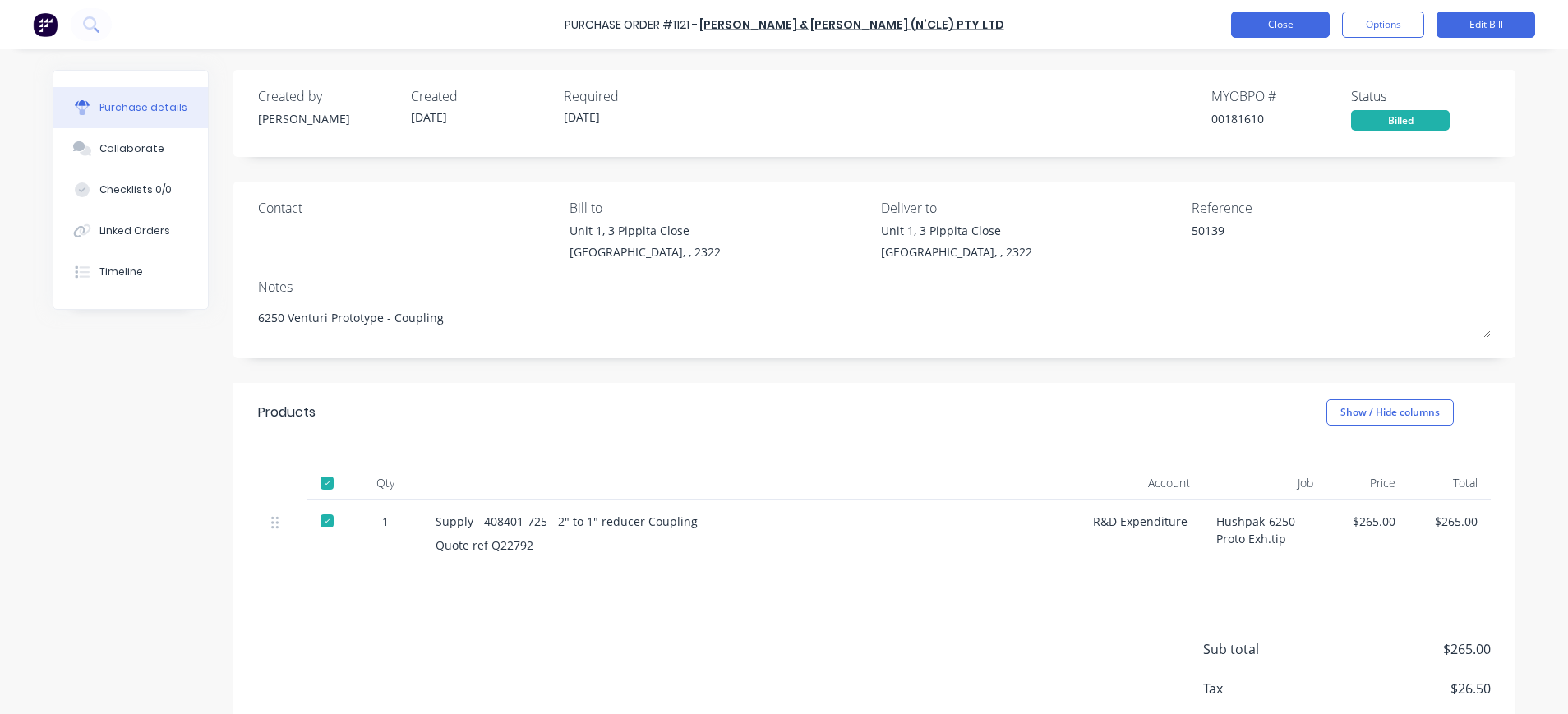
click at [1273, 29] on button "Close" at bounding box center [1280, 24] width 98 height 26
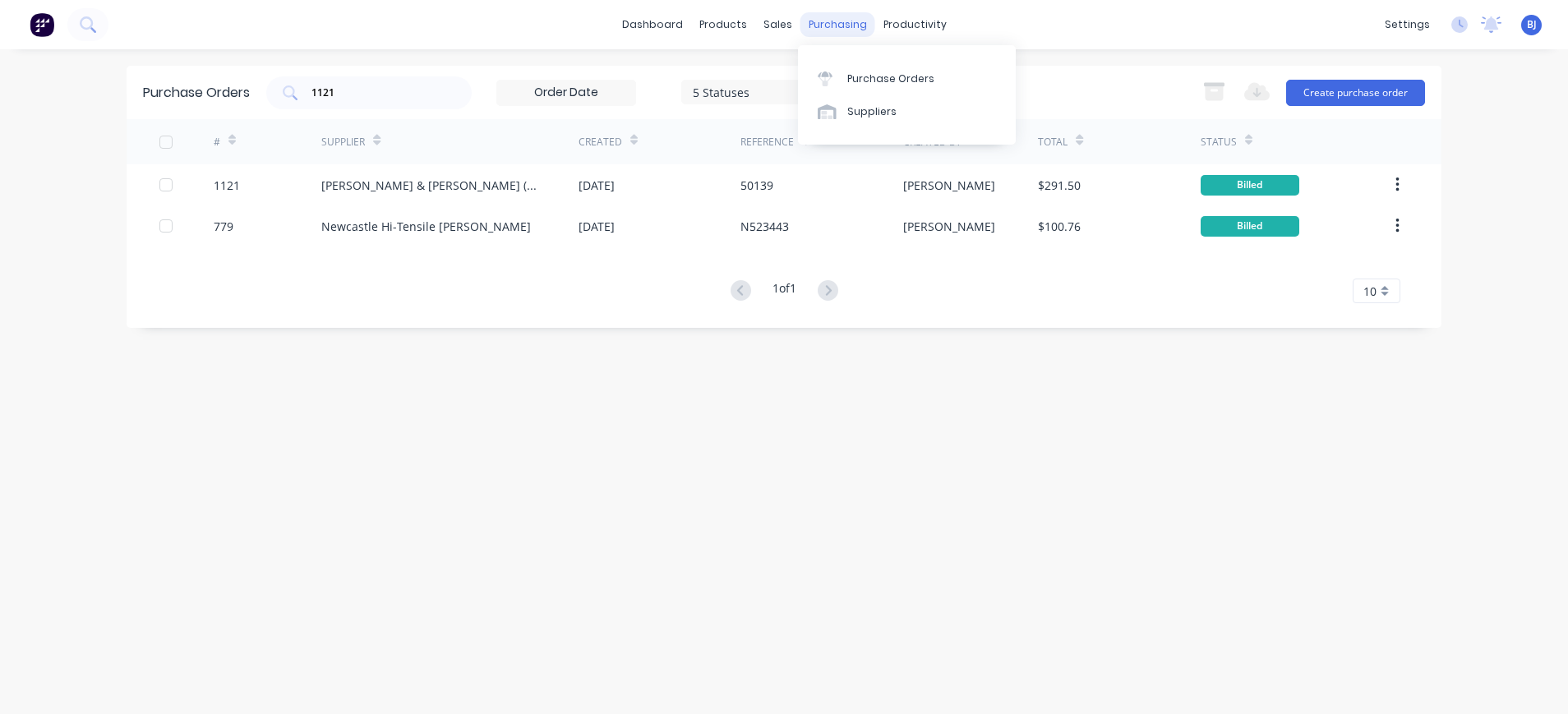
click at [822, 25] on div "purchasing" at bounding box center [839, 25] width 75 height 25
click at [849, 118] on div "Suppliers" at bounding box center [872, 112] width 49 height 15
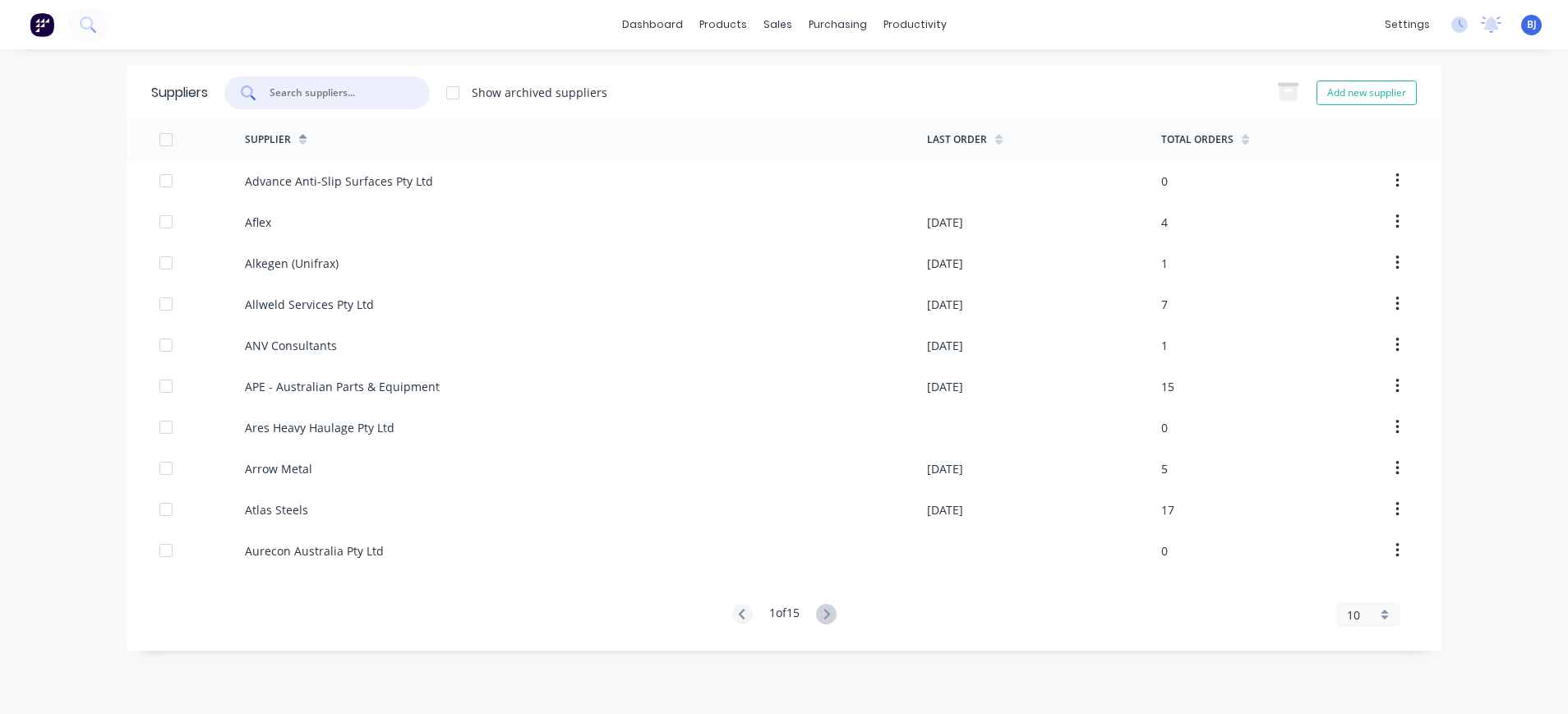
click at [353, 95] on input "text" at bounding box center [336, 93] width 137 height 16
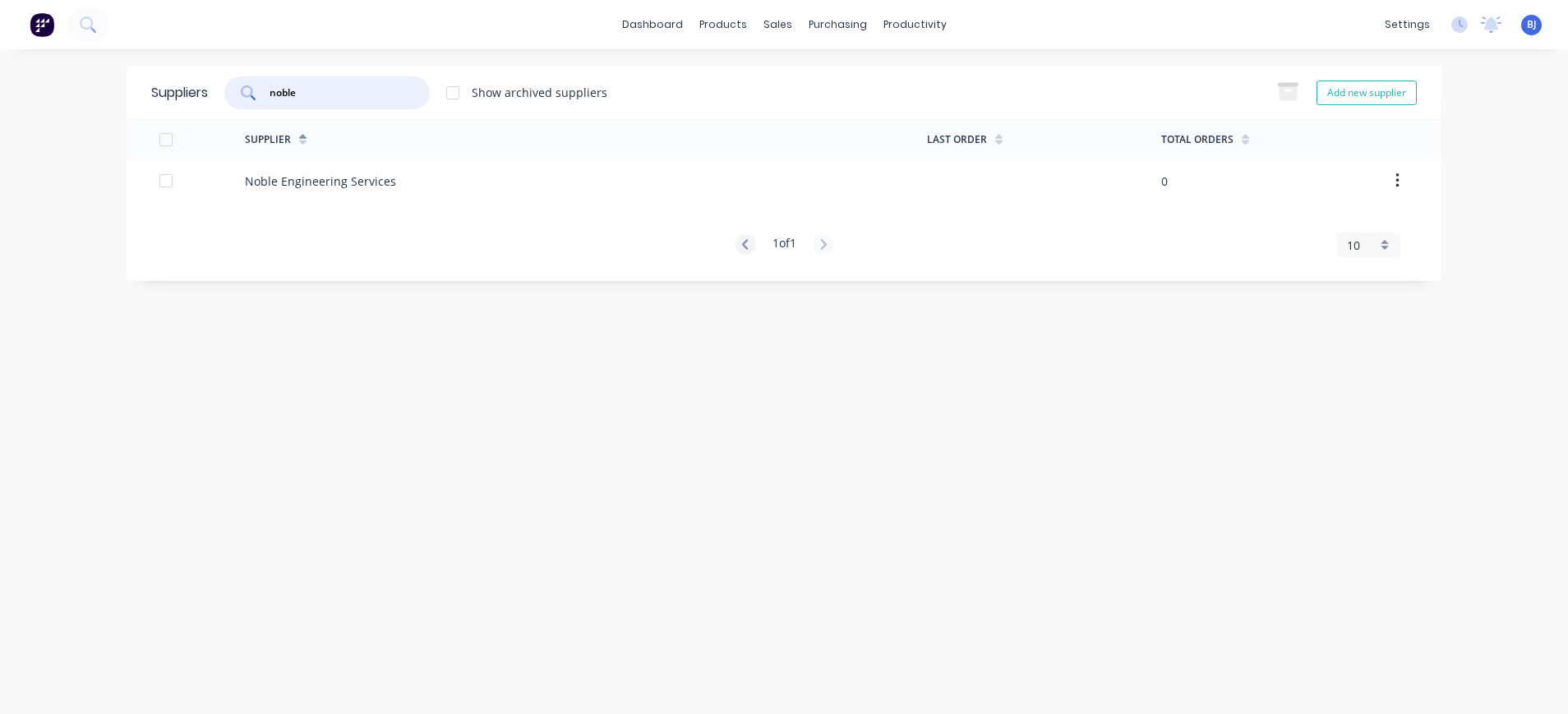
type input "noble"
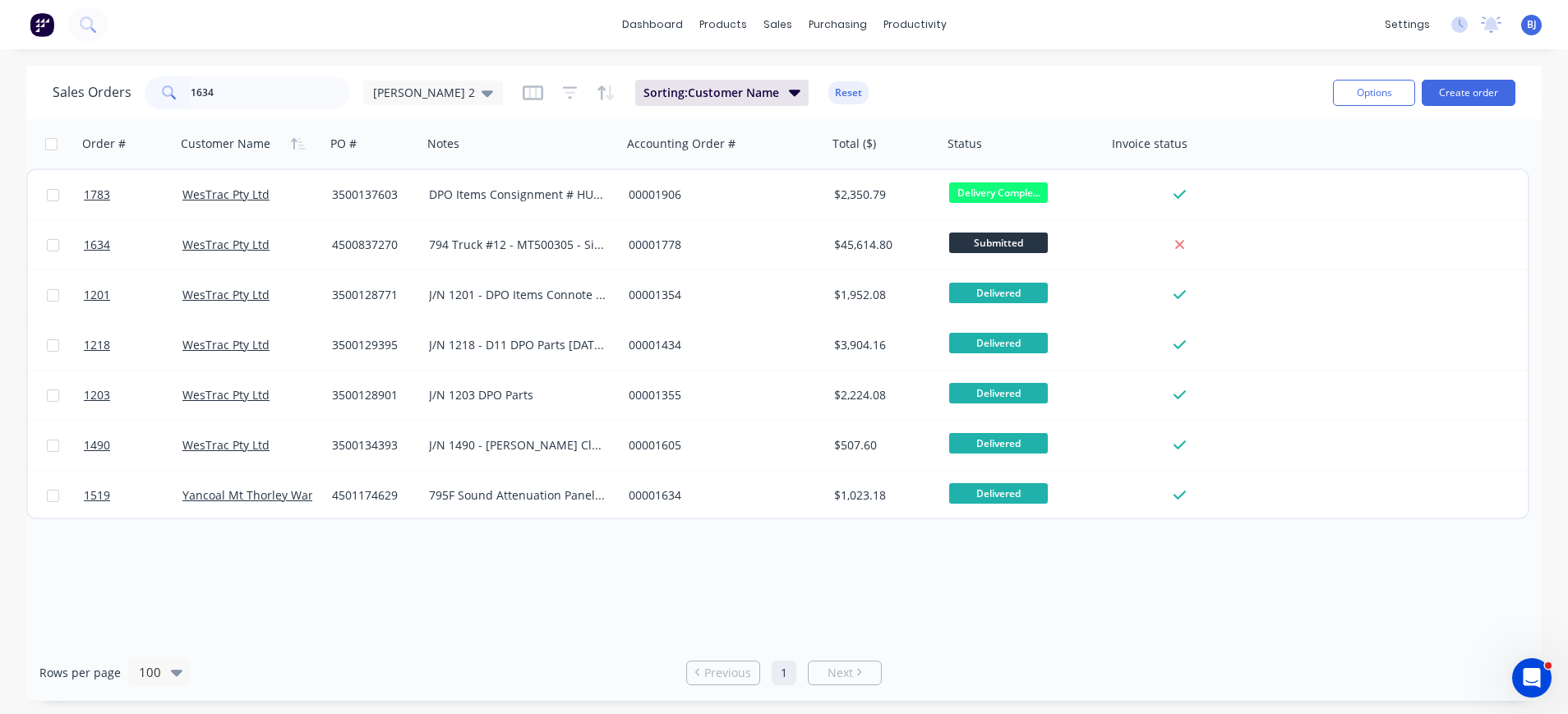
click at [249, 100] on input "1634" at bounding box center [270, 93] width 160 height 33
drag, startPoint x: 249, startPoint y: 100, endPoint x: 168, endPoint y: 86, distance: 82.2
click at [168, 86] on div "1634" at bounding box center [248, 93] width 206 height 33
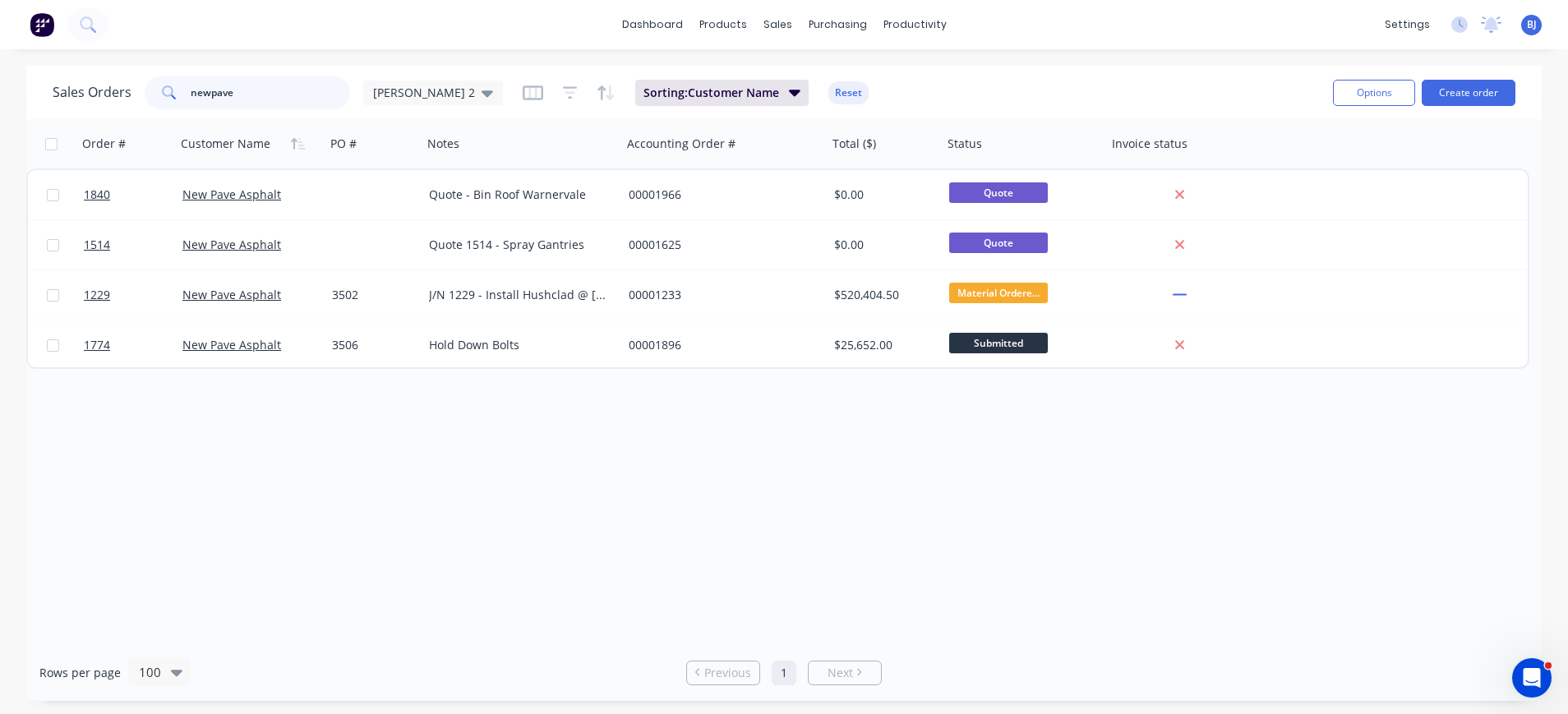
drag, startPoint x: 255, startPoint y: 98, endPoint x: 153, endPoint y: 91, distance: 102.2
click at [153, 91] on div "newpave" at bounding box center [248, 93] width 206 height 33
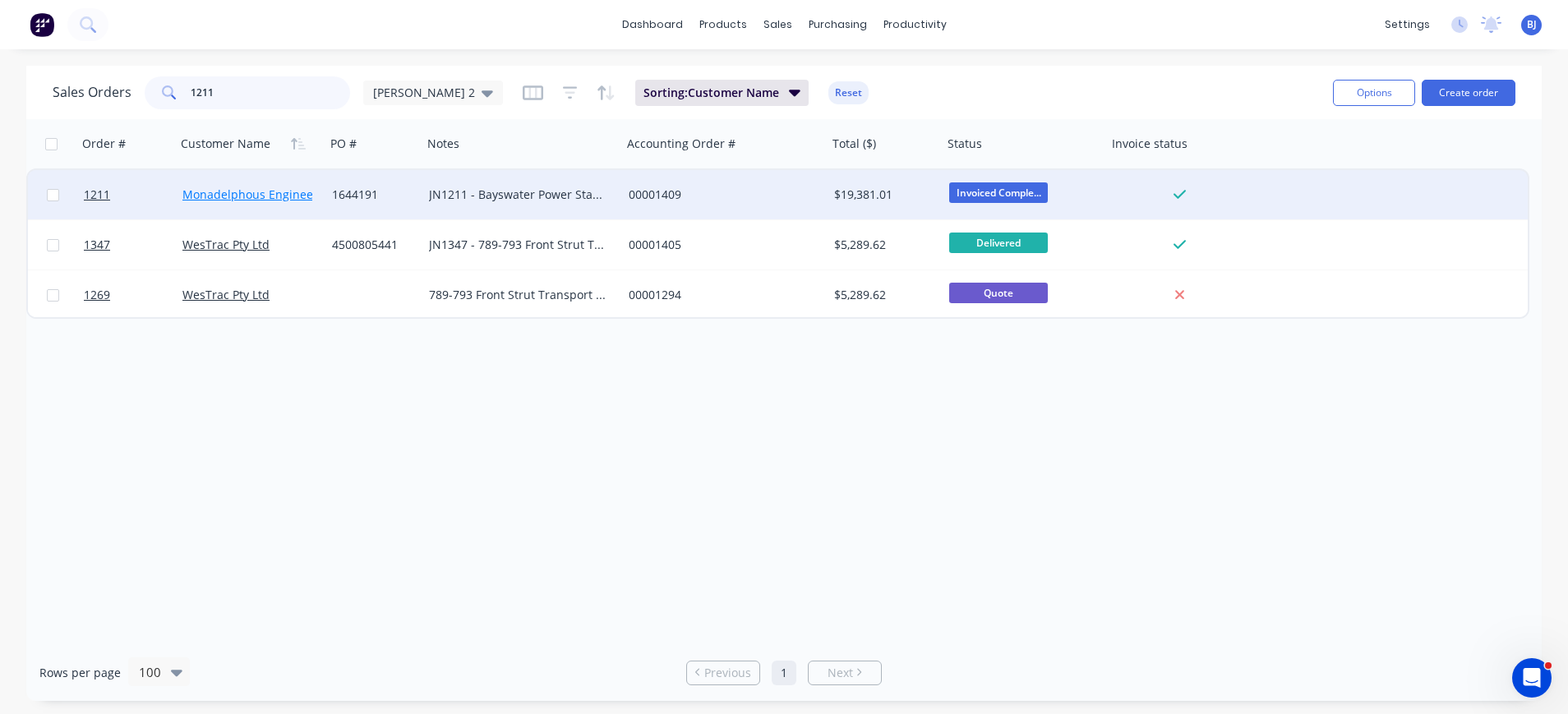
type input "1211"
click at [286, 190] on link "Monadelphous Engineering Pty Ltd" at bounding box center [279, 194] width 193 height 15
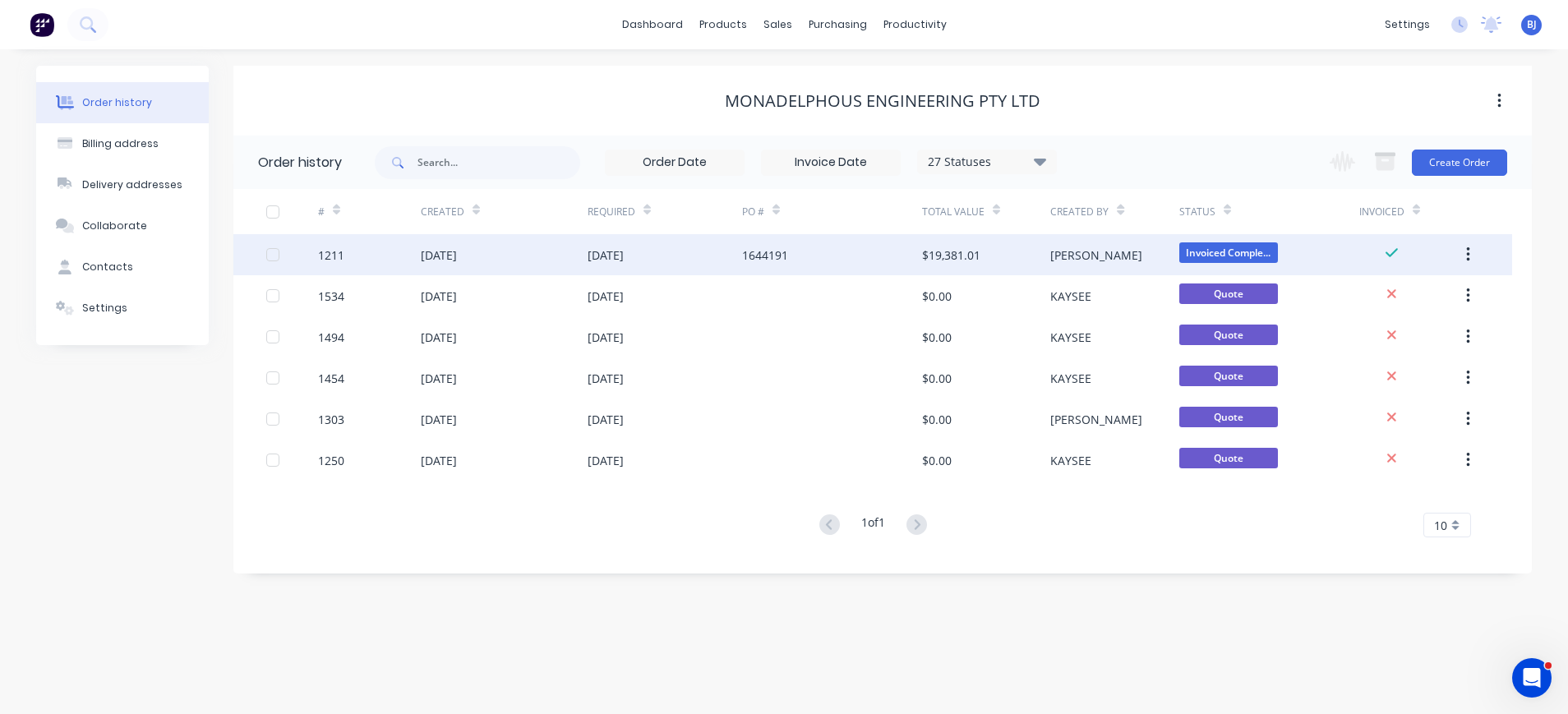
click at [457, 251] on div "23 Apr 2025" at bounding box center [439, 255] width 36 height 17
